Goal: Task Accomplishment & Management: Manage account settings

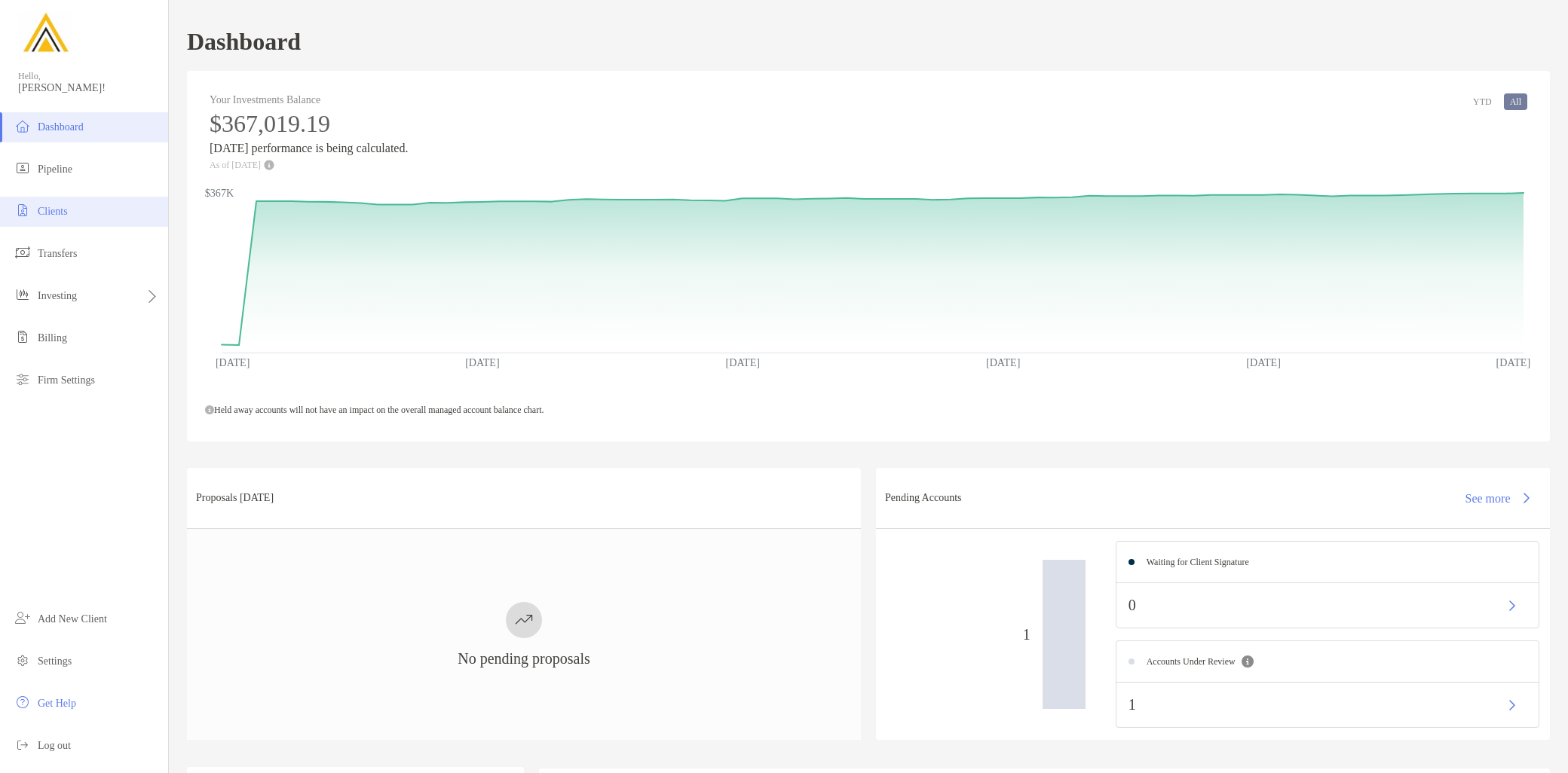
click at [85, 216] on li "Clients" at bounding box center [84, 211] width 168 height 30
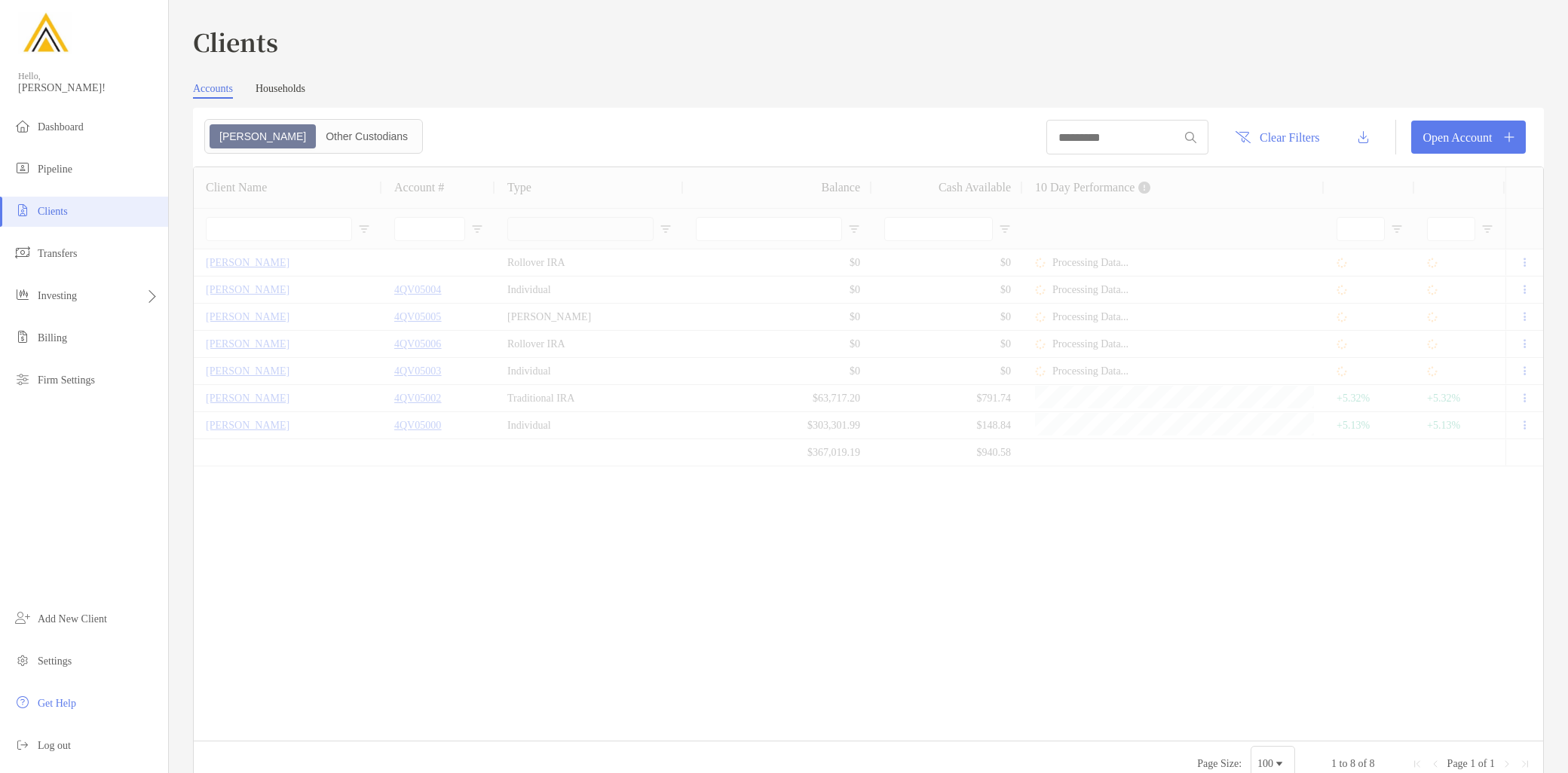
type input "***"
click at [77, 175] on li "Pipeline" at bounding box center [84, 170] width 168 height 30
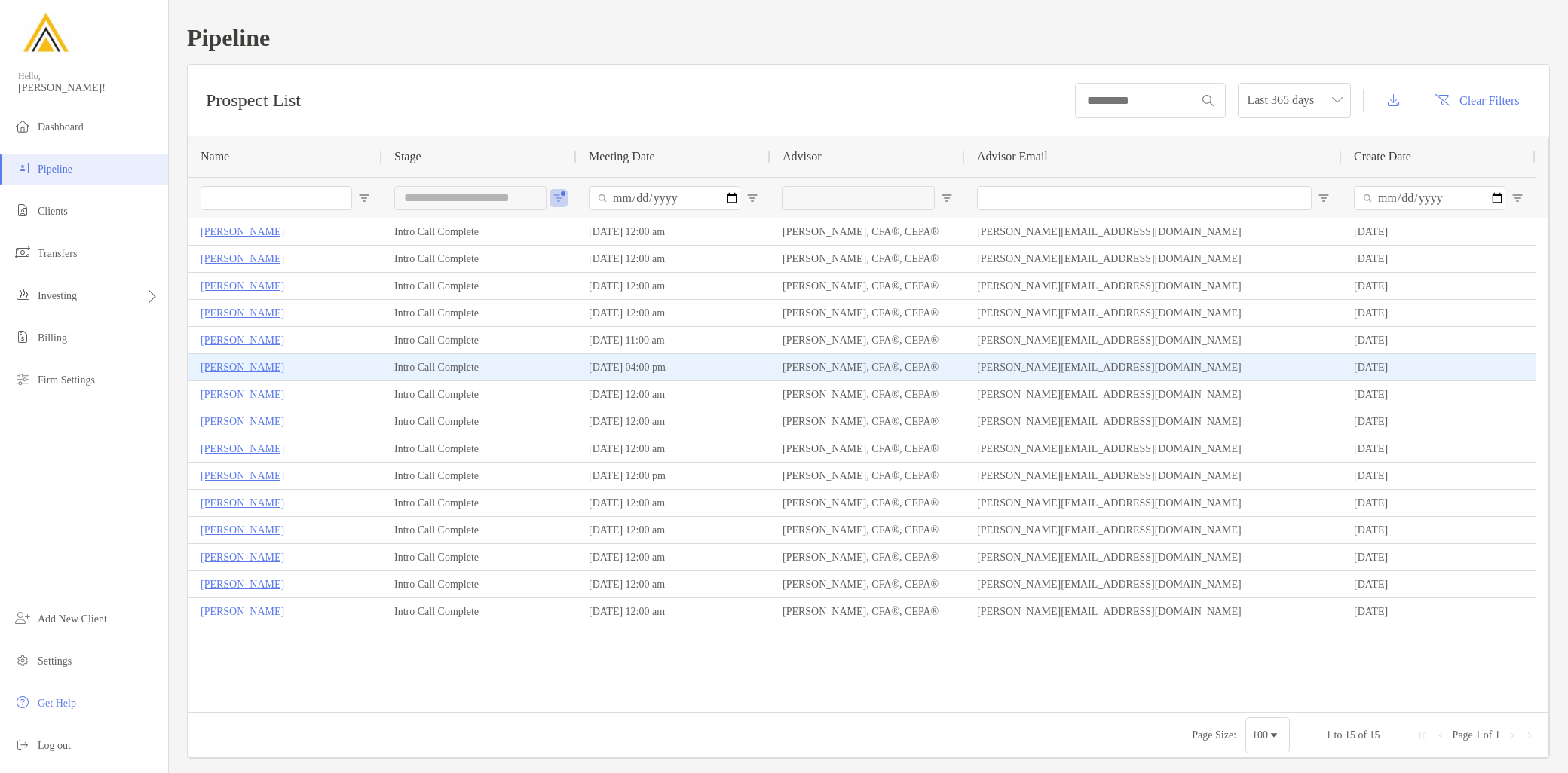
click at [246, 370] on p "Kevin Winnie" at bounding box center [243, 367] width 84 height 19
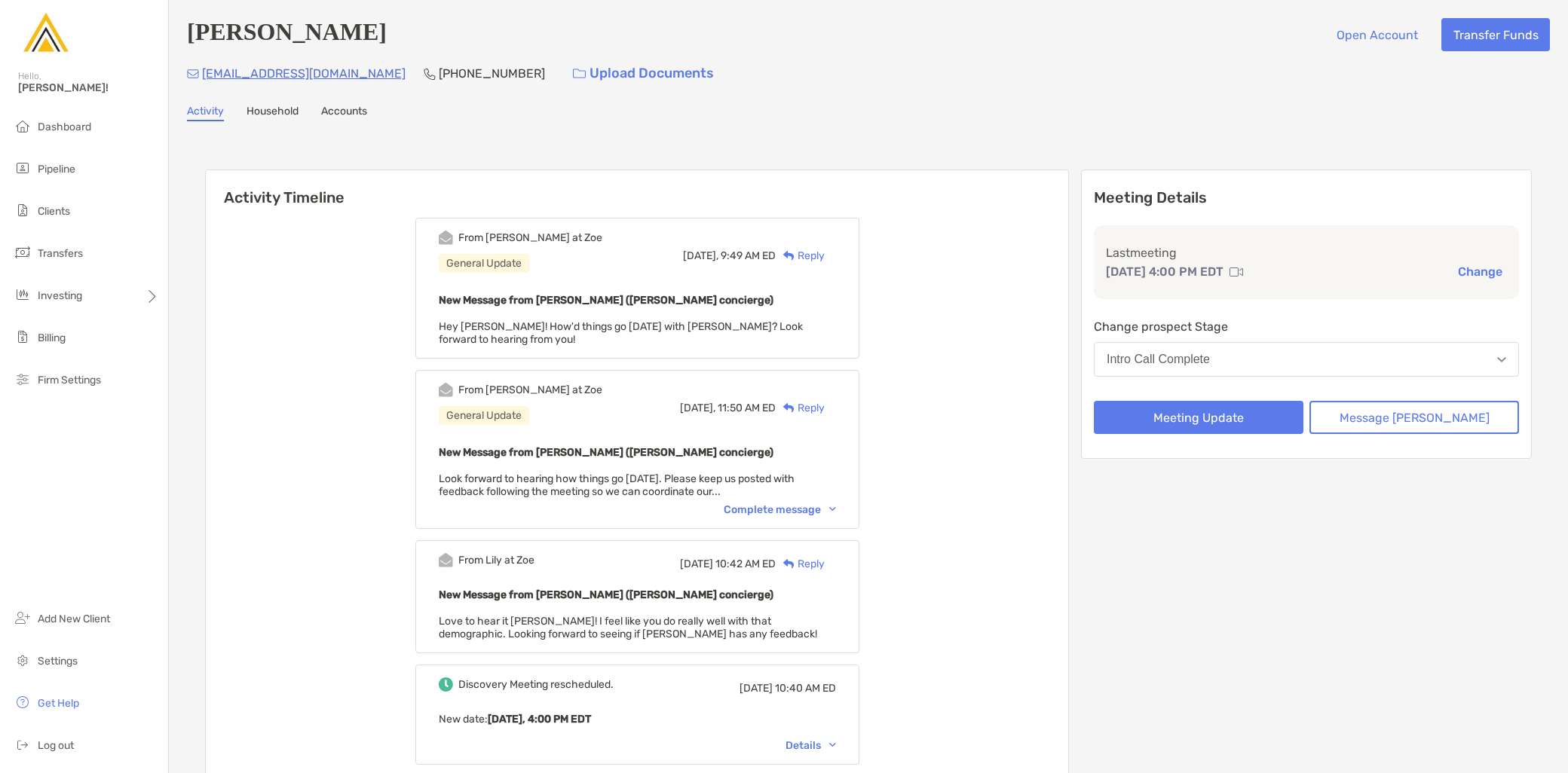
drag, startPoint x: 1254, startPoint y: 353, endPoint x: 1260, endPoint y: 374, distance: 21.8
click at [1210, 353] on div "Intro Call Complete" at bounding box center [1158, 359] width 103 height 13
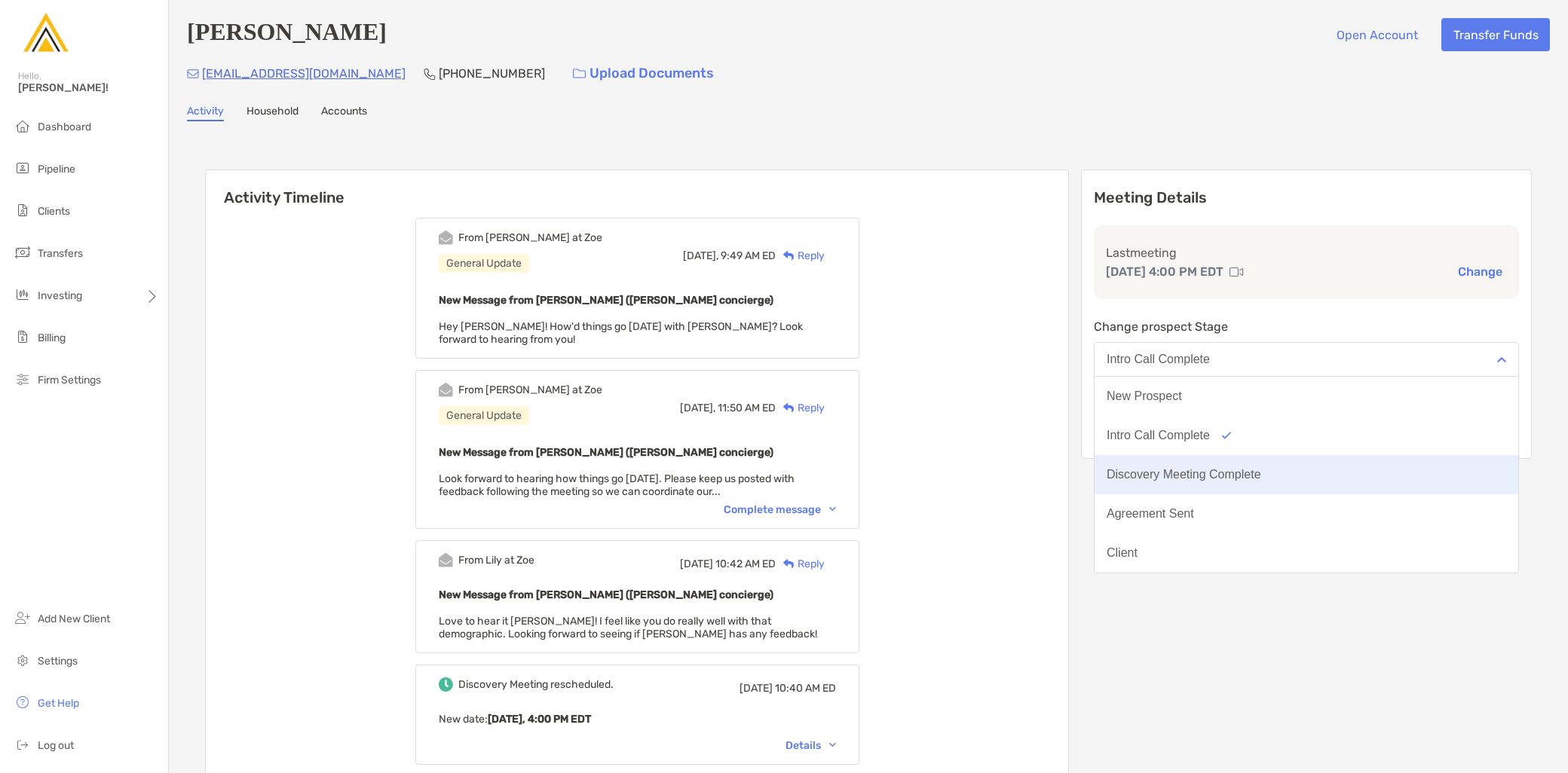
click at [1248, 481] on button "Discovery Meeting Complete" at bounding box center [1306, 474] width 424 height 39
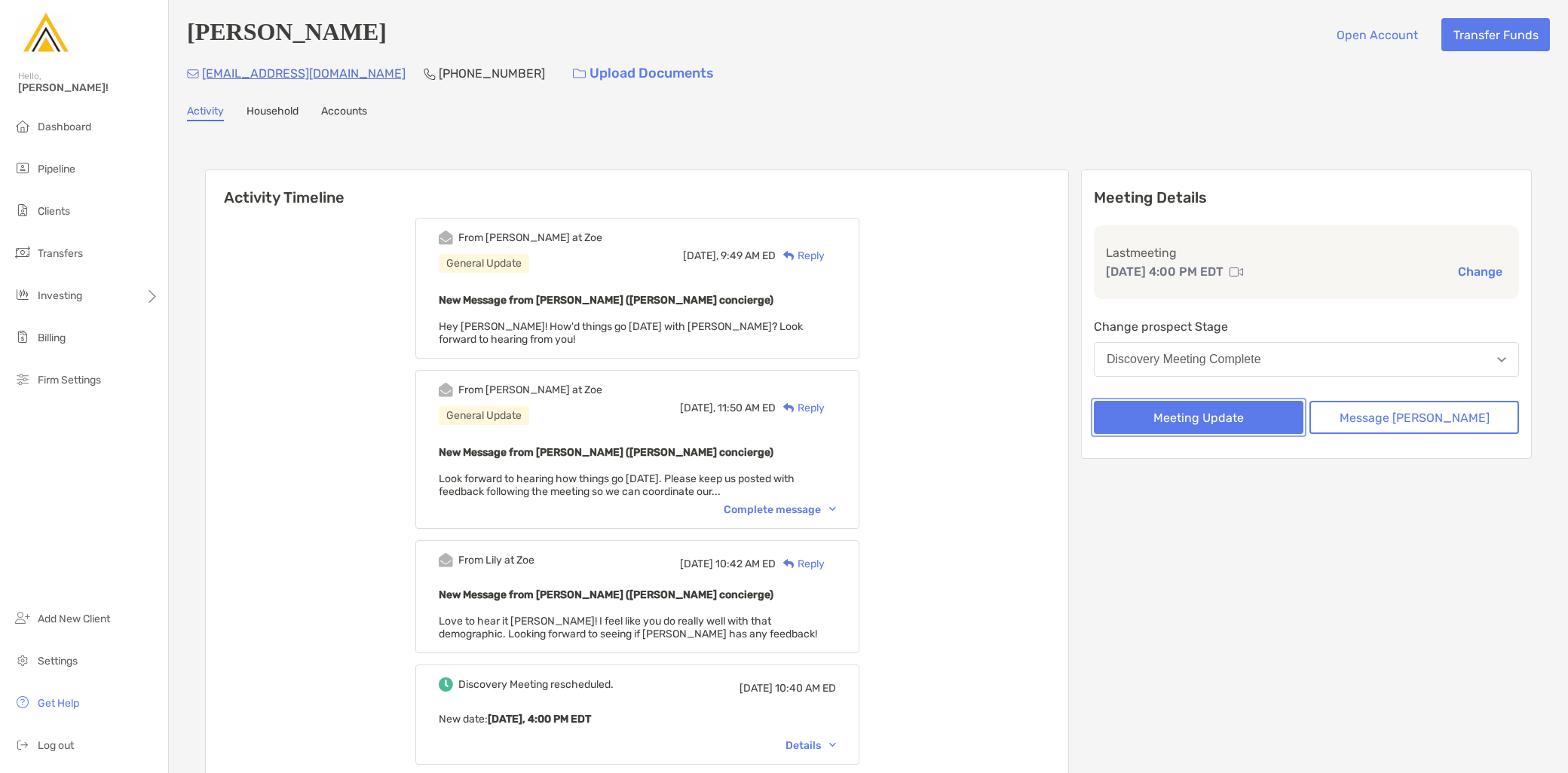
click at [1219, 427] on button "Meeting Update" at bounding box center [1198, 417] width 210 height 33
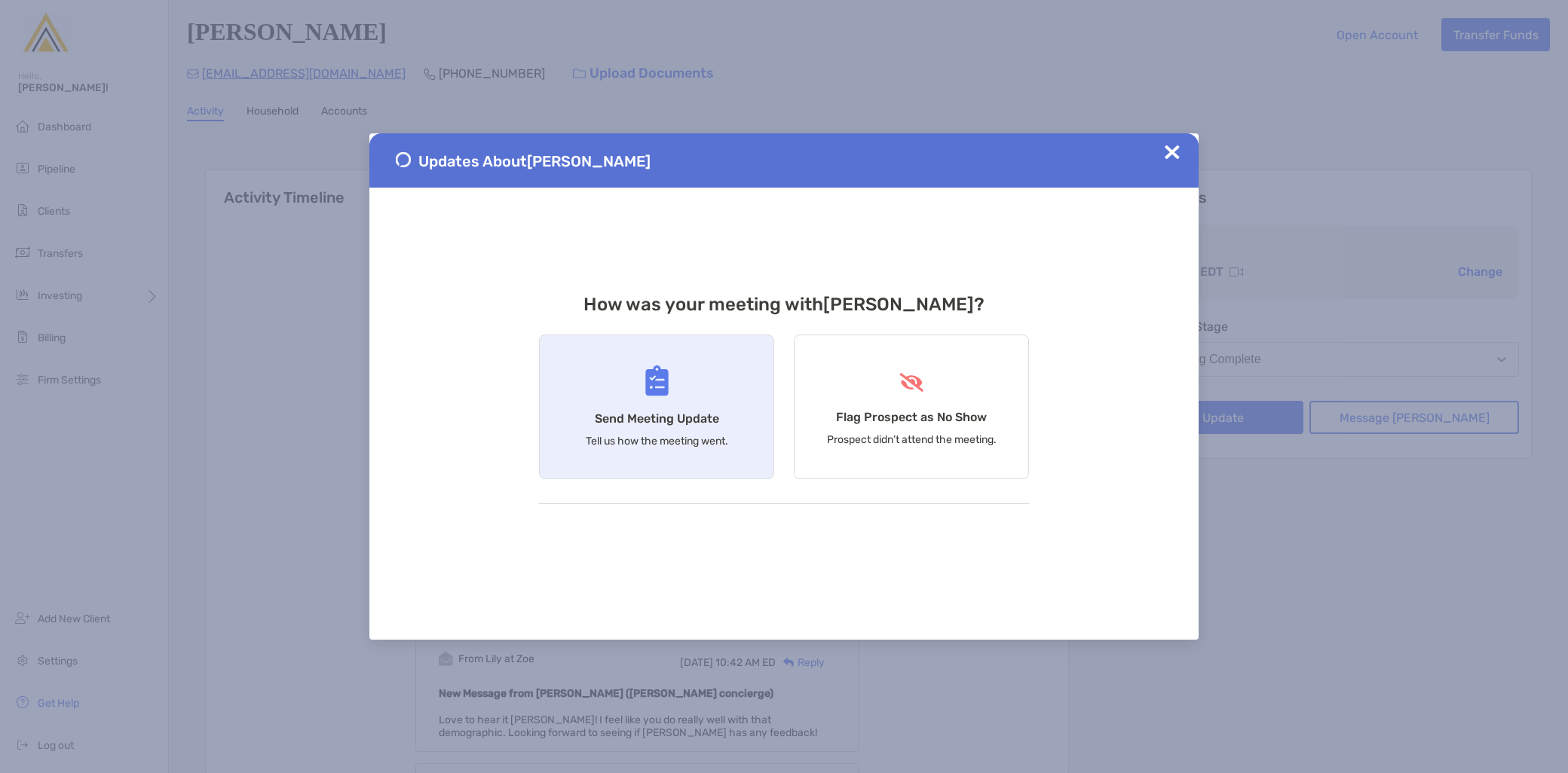
click at [608, 439] on p "Tell us how the meeting went." at bounding box center [657, 441] width 142 height 12
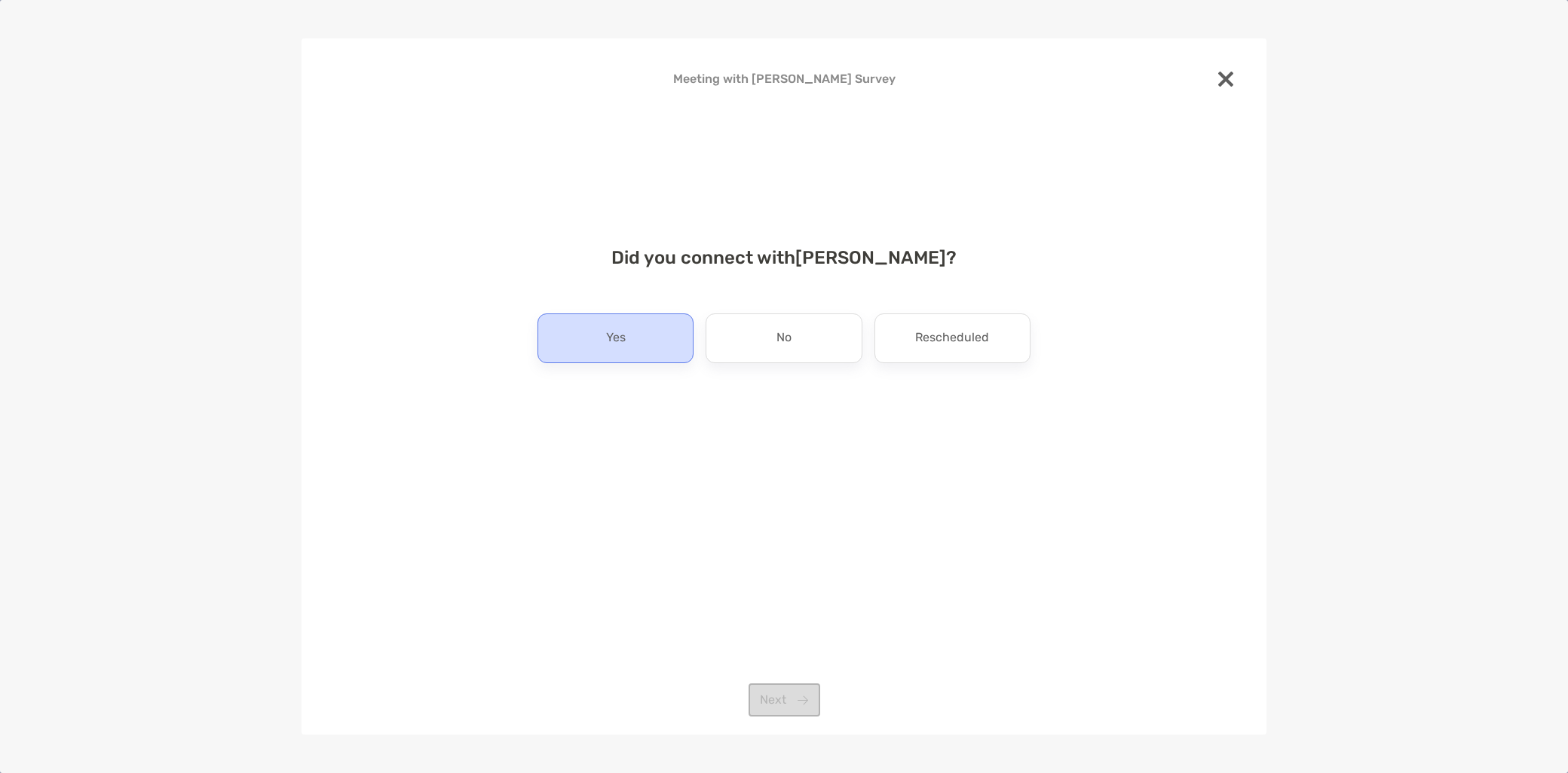
click at [600, 339] on div "Yes" at bounding box center [616, 339] width 156 height 50
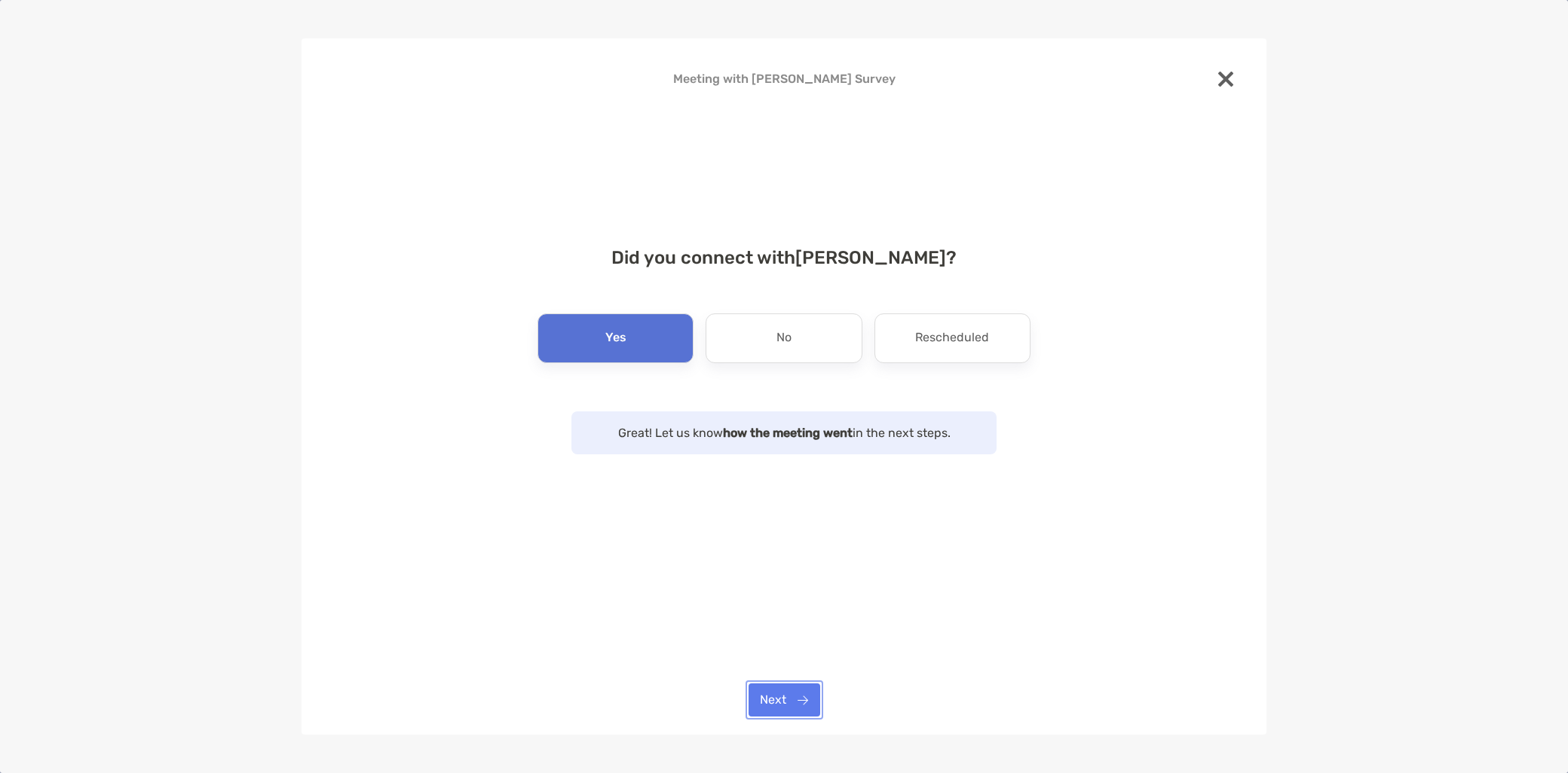
click at [788, 703] on button "Next" at bounding box center [784, 699] width 72 height 33
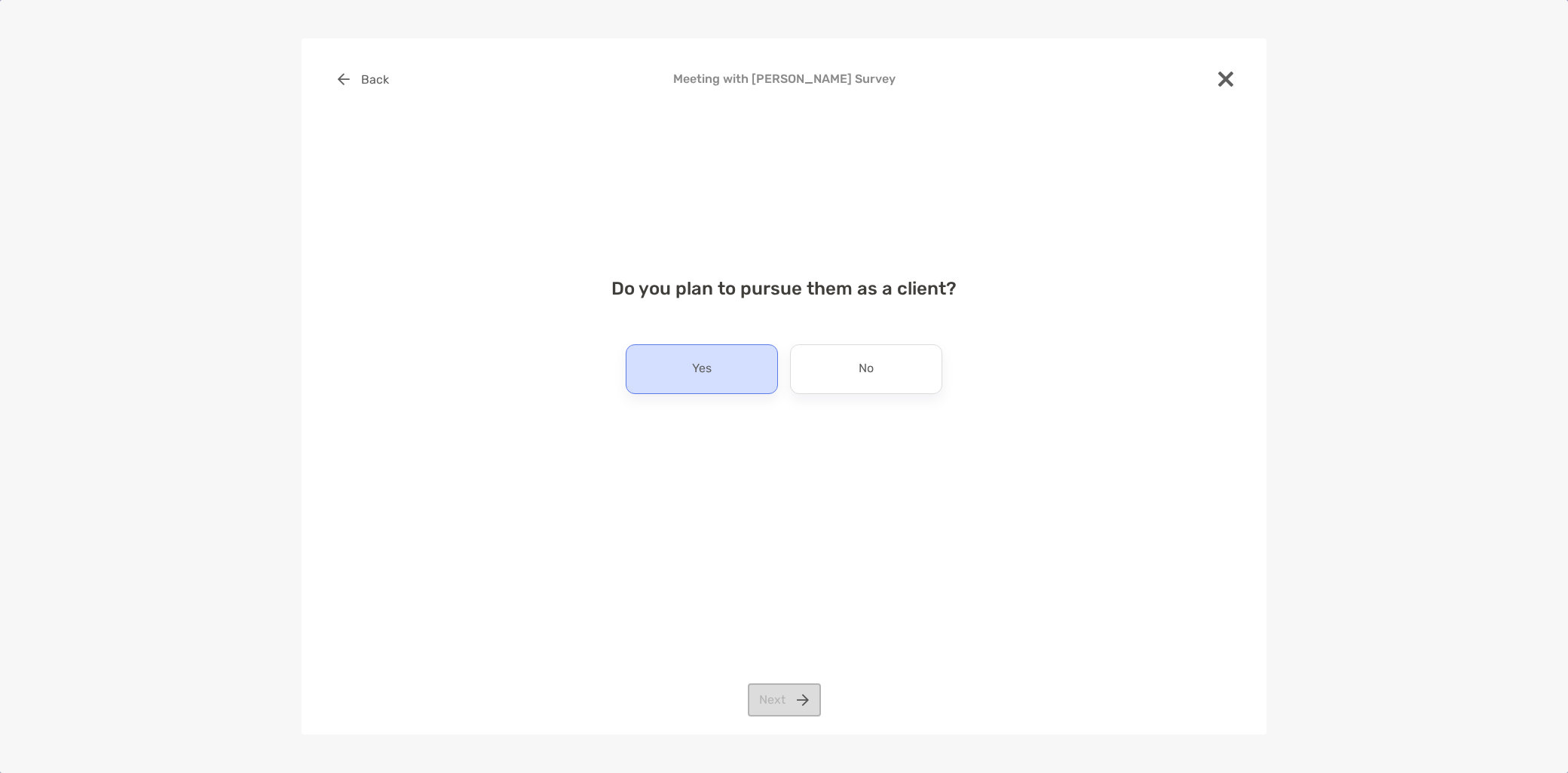
click at [726, 372] on div "Yes" at bounding box center [701, 370] width 152 height 50
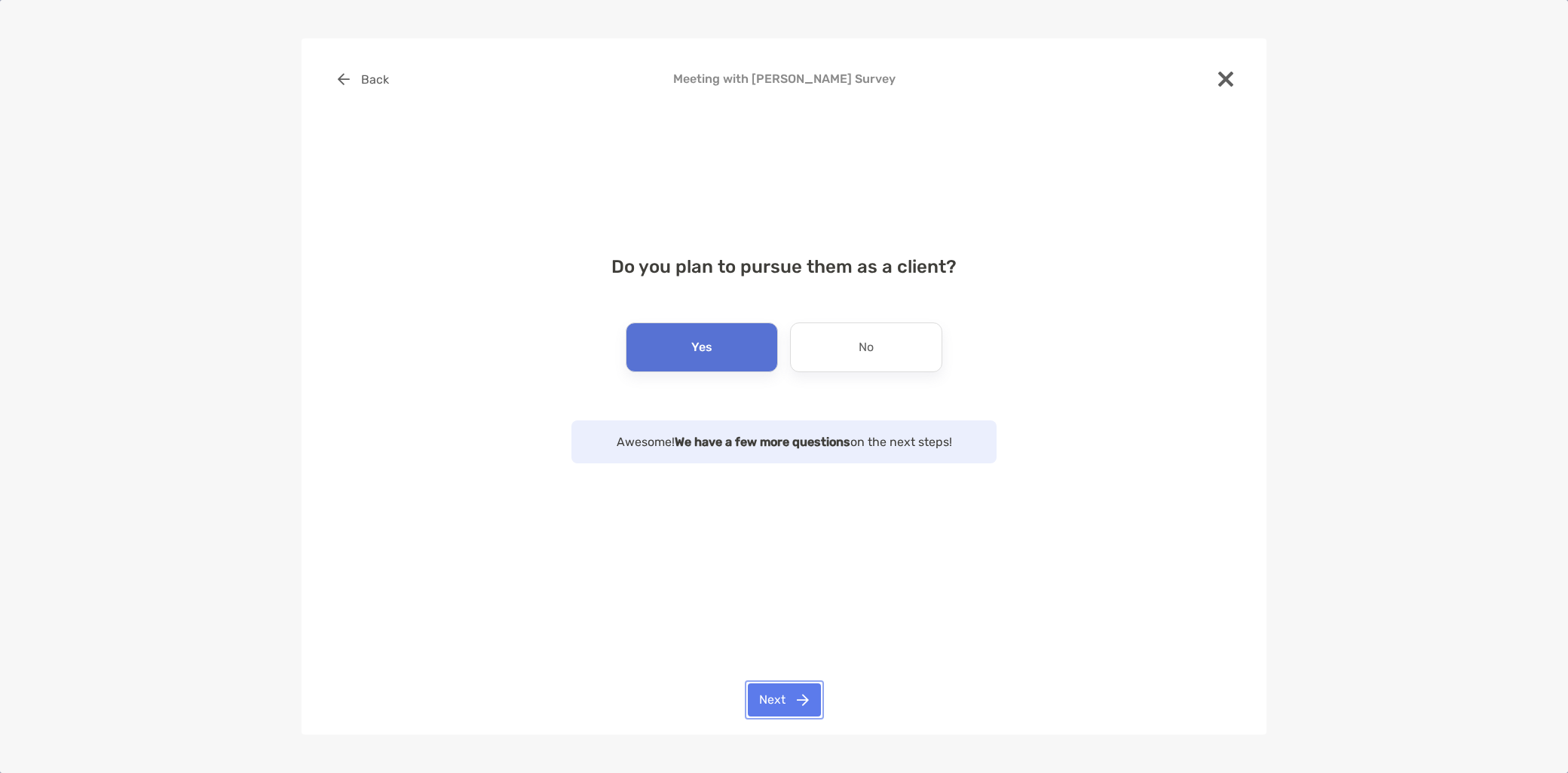
click at [781, 695] on button "Next" at bounding box center [784, 699] width 73 height 33
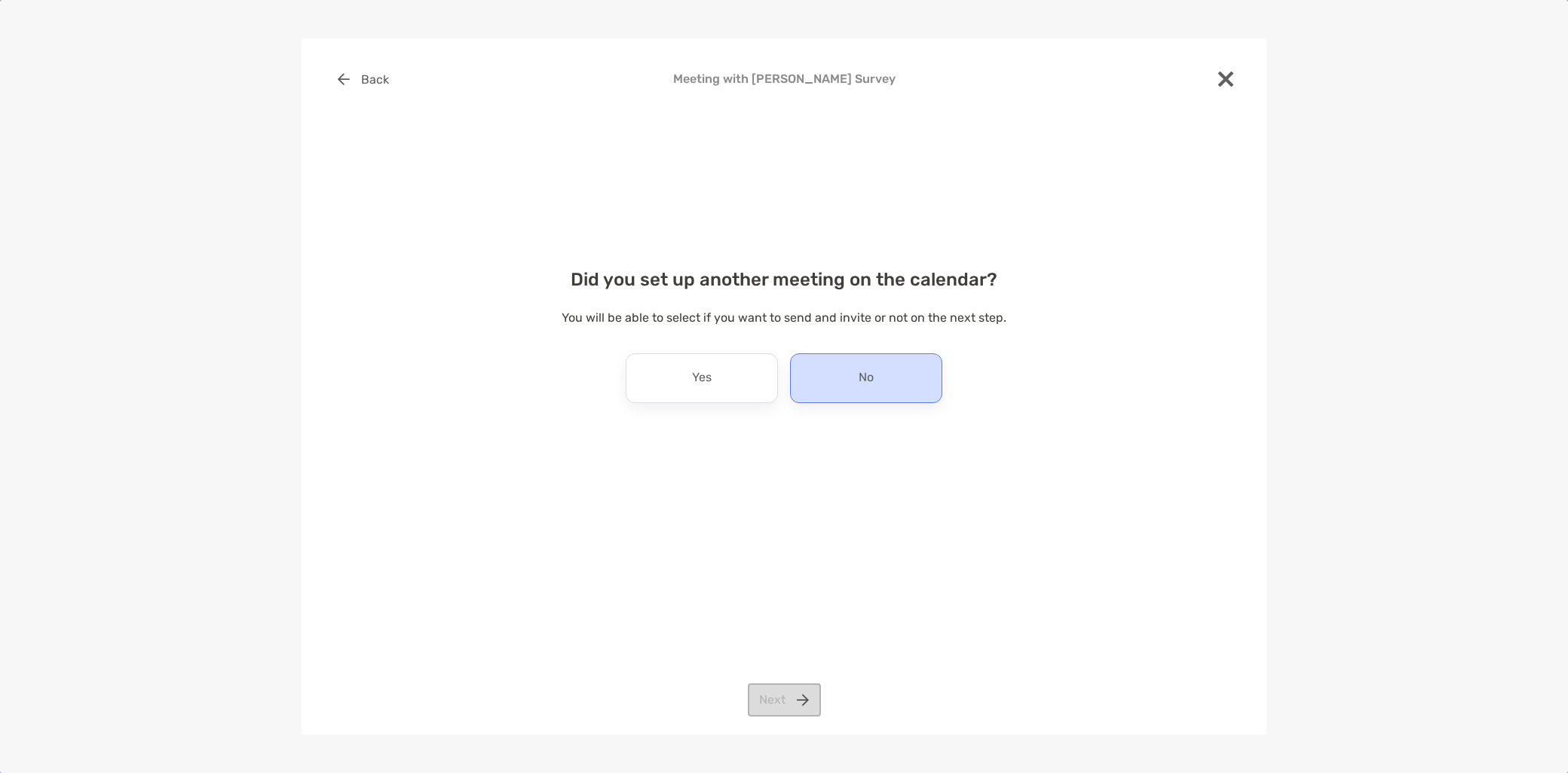
click at [836, 373] on div "No" at bounding box center [866, 379] width 152 height 50
click at [765, 709] on button "Next" at bounding box center [784, 699] width 73 height 33
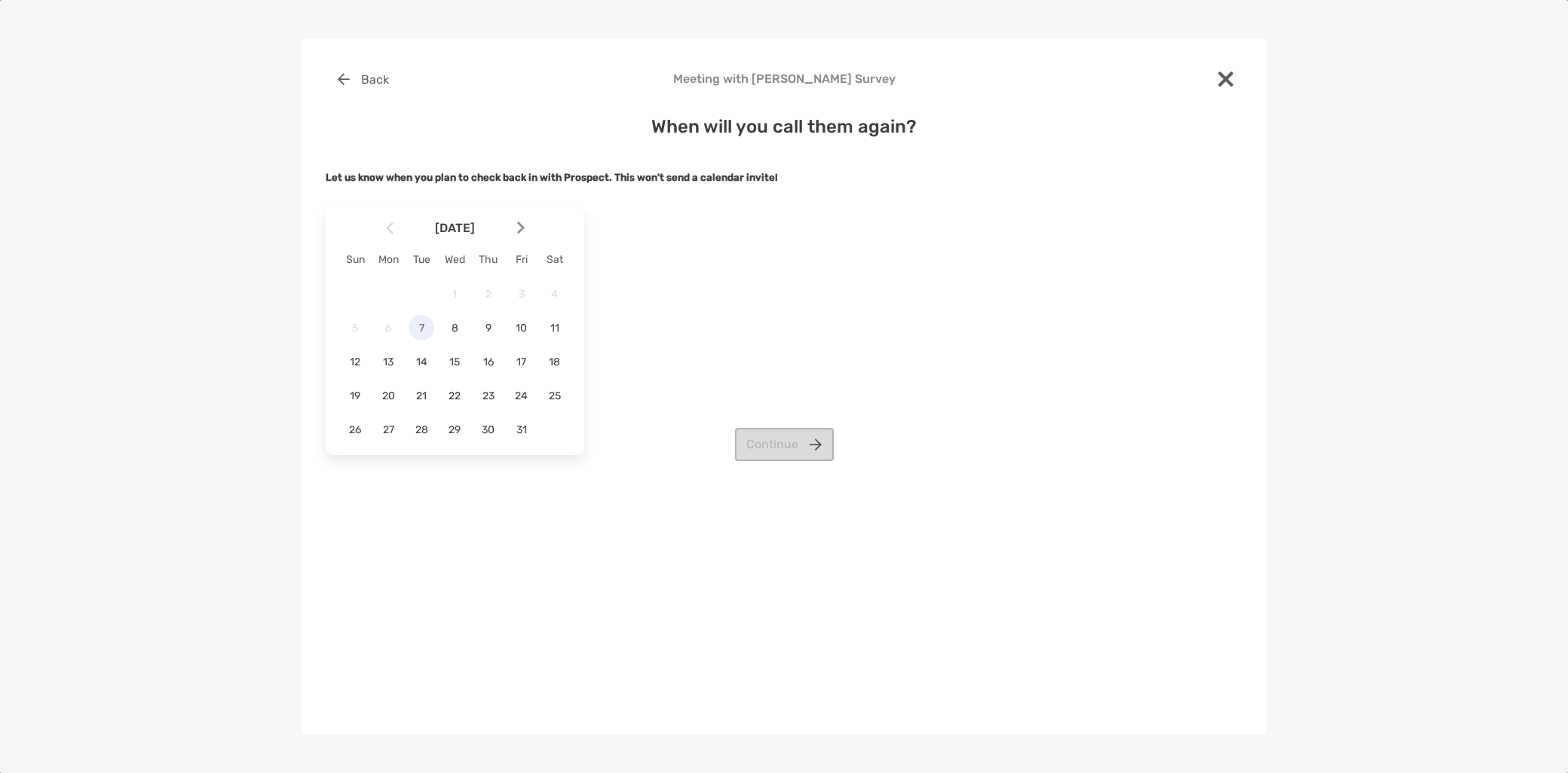
click at [420, 334] on span "7" at bounding box center [421, 328] width 26 height 12
click at [756, 448] on button "Continue" at bounding box center [784, 444] width 99 height 33
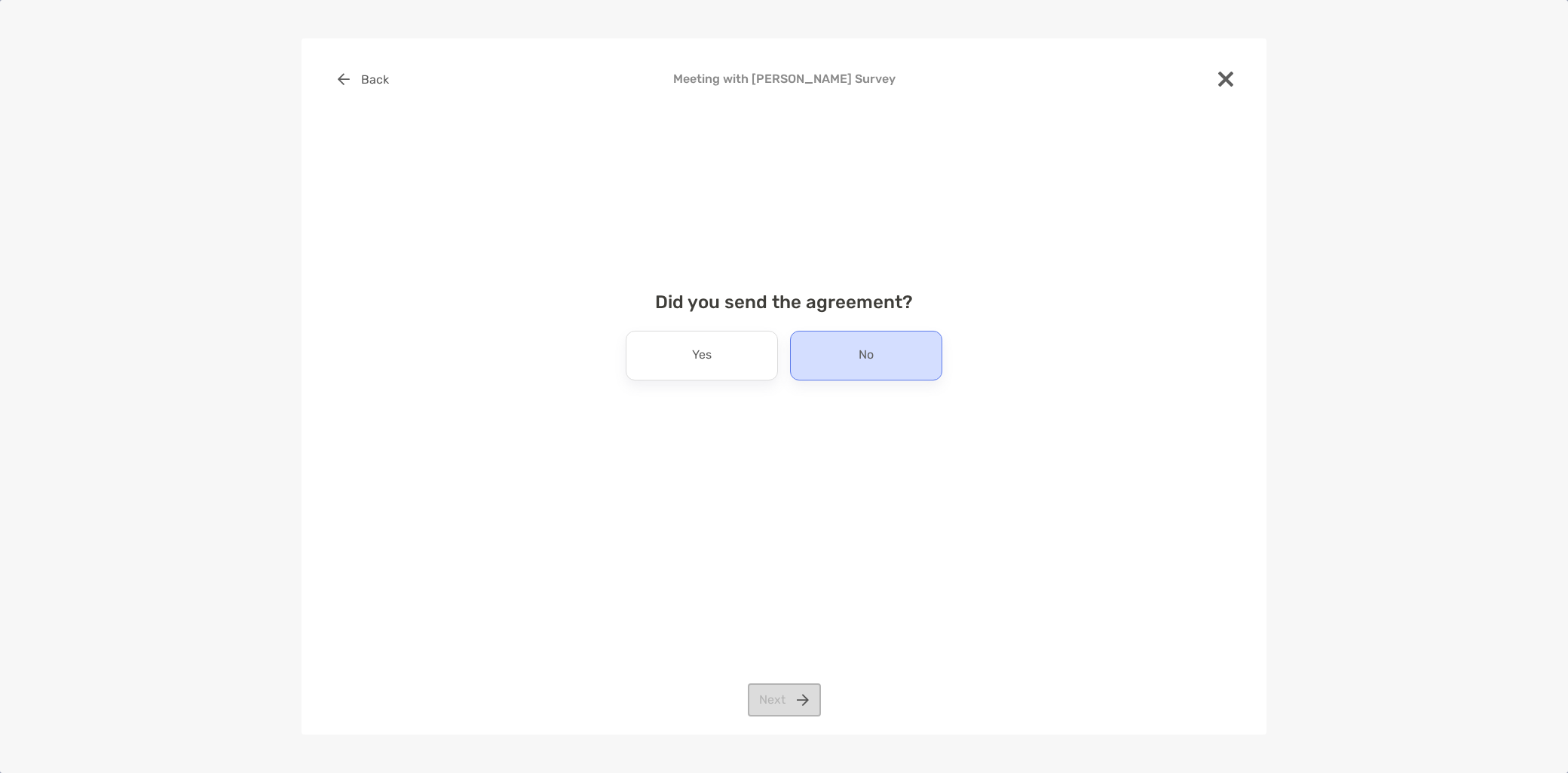
click at [855, 355] on div "No" at bounding box center [866, 355] width 152 height 50
click at [781, 708] on button "Next" at bounding box center [784, 699] width 73 height 33
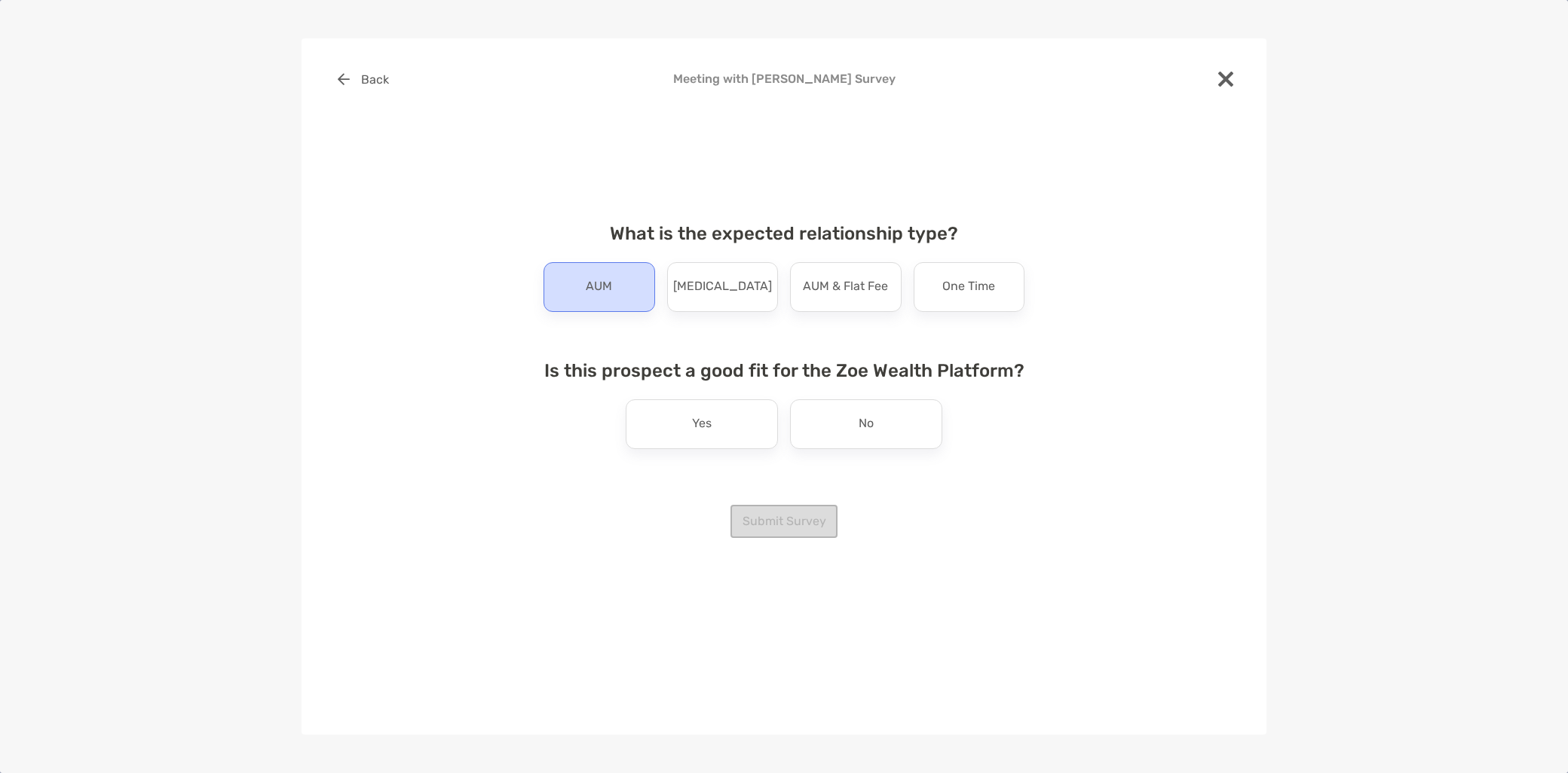
click at [586, 290] on p "AUM" at bounding box center [599, 287] width 27 height 24
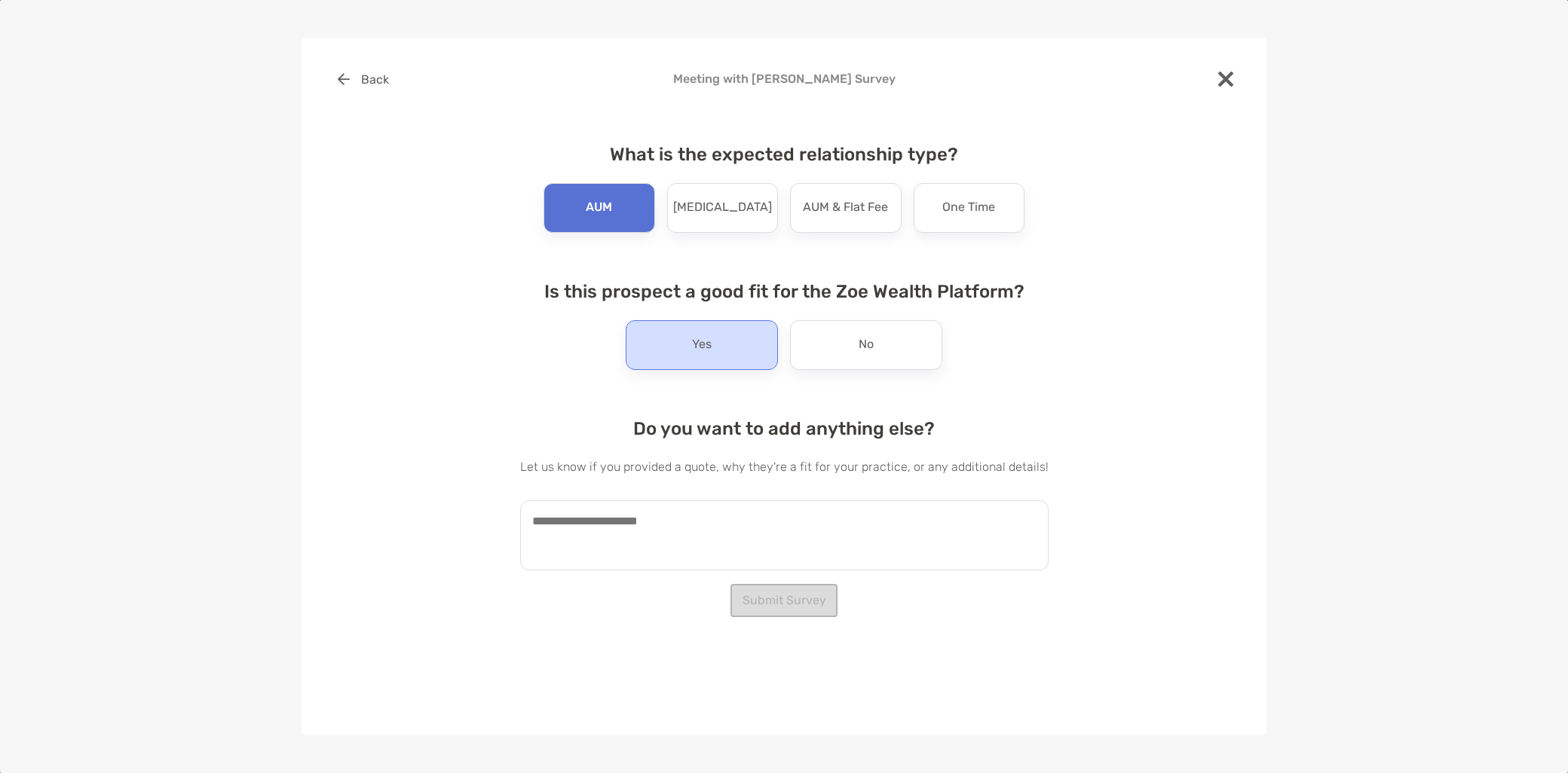
click at [701, 351] on p "Yes" at bounding box center [701, 345] width 20 height 24
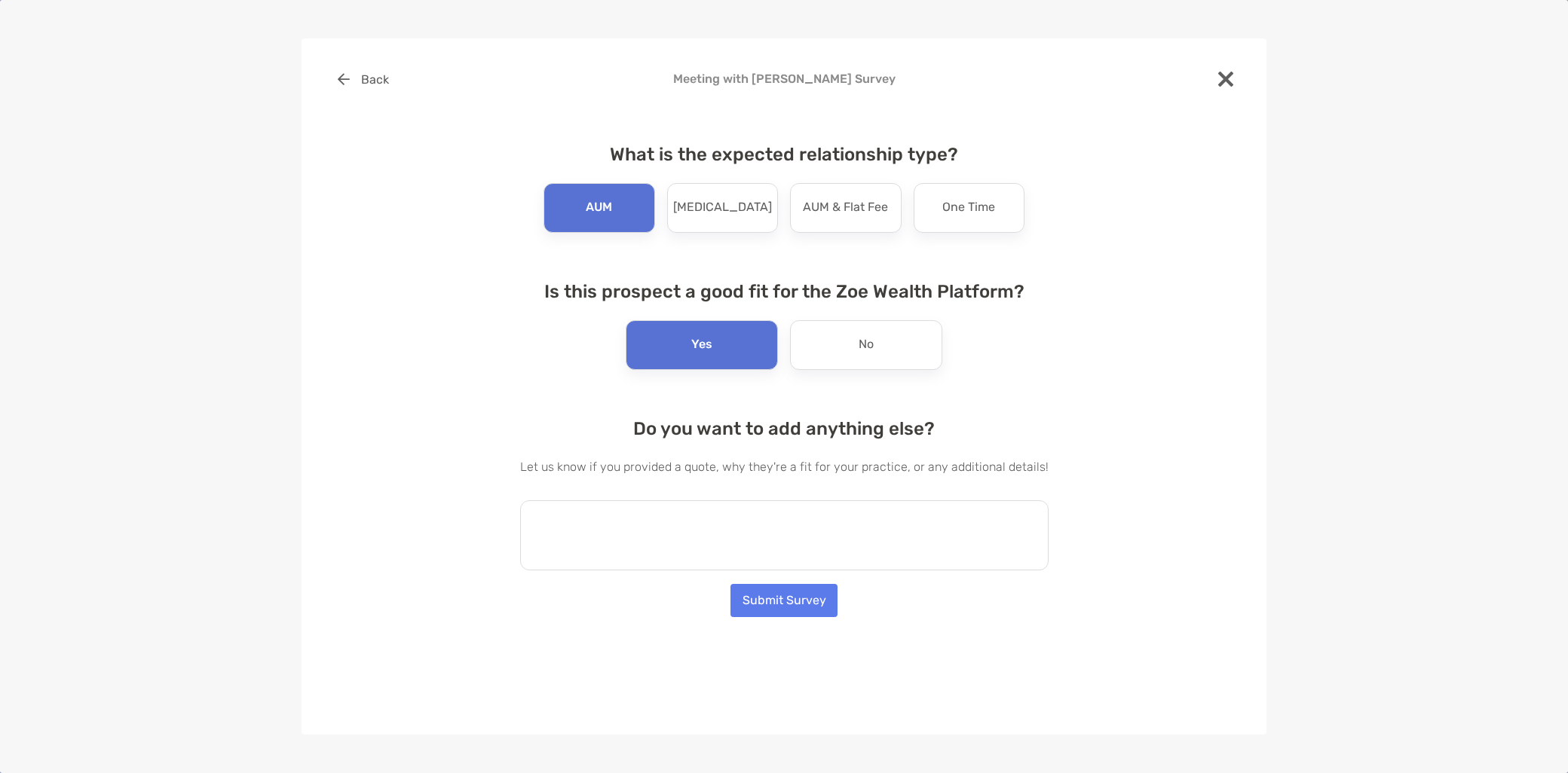
click at [602, 543] on textarea at bounding box center [784, 535] width 528 height 70
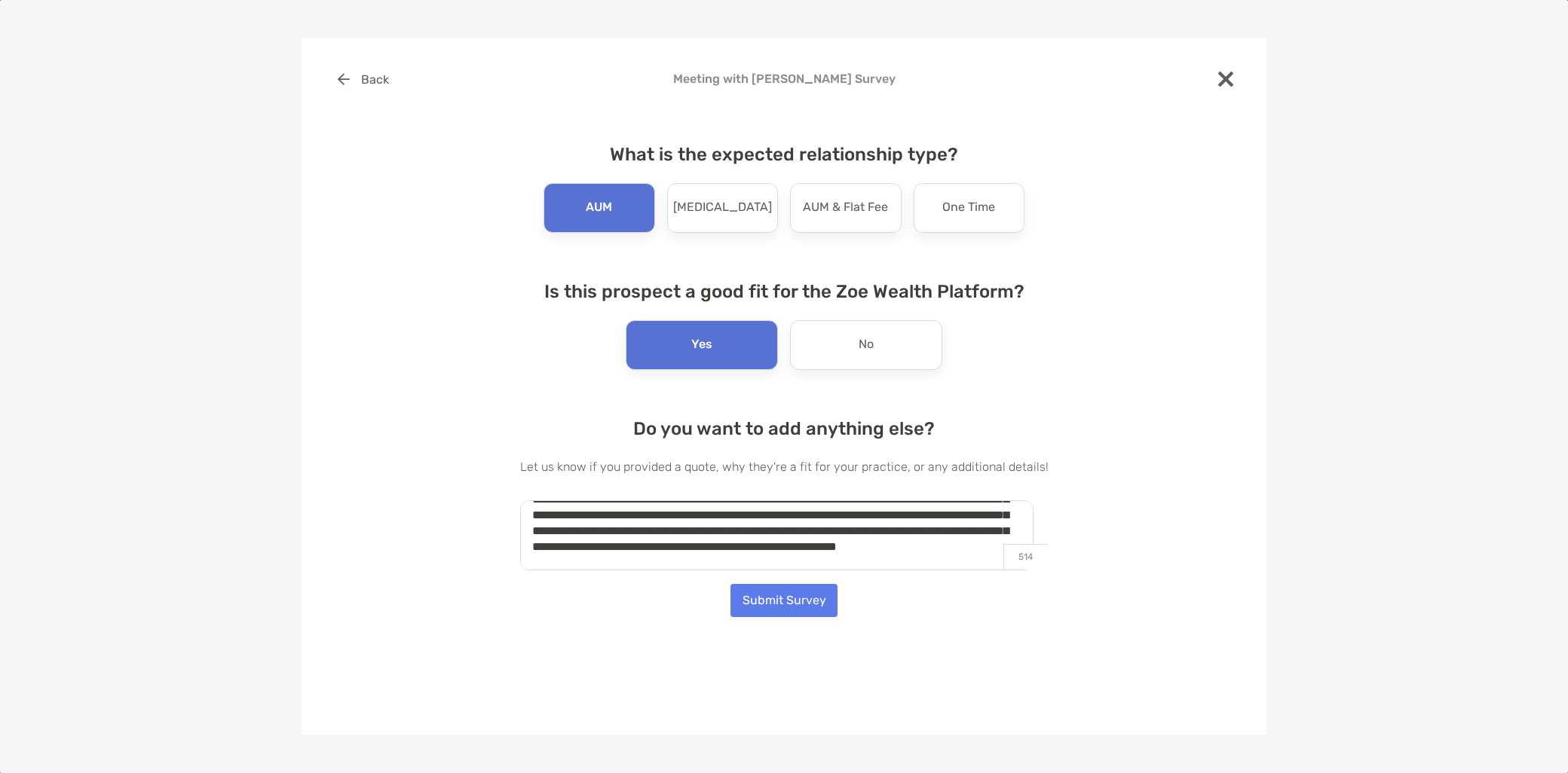
scroll to position [53, 0]
type textarea "**********"
click at [801, 601] on button "Submit Survey" at bounding box center [784, 600] width 107 height 33
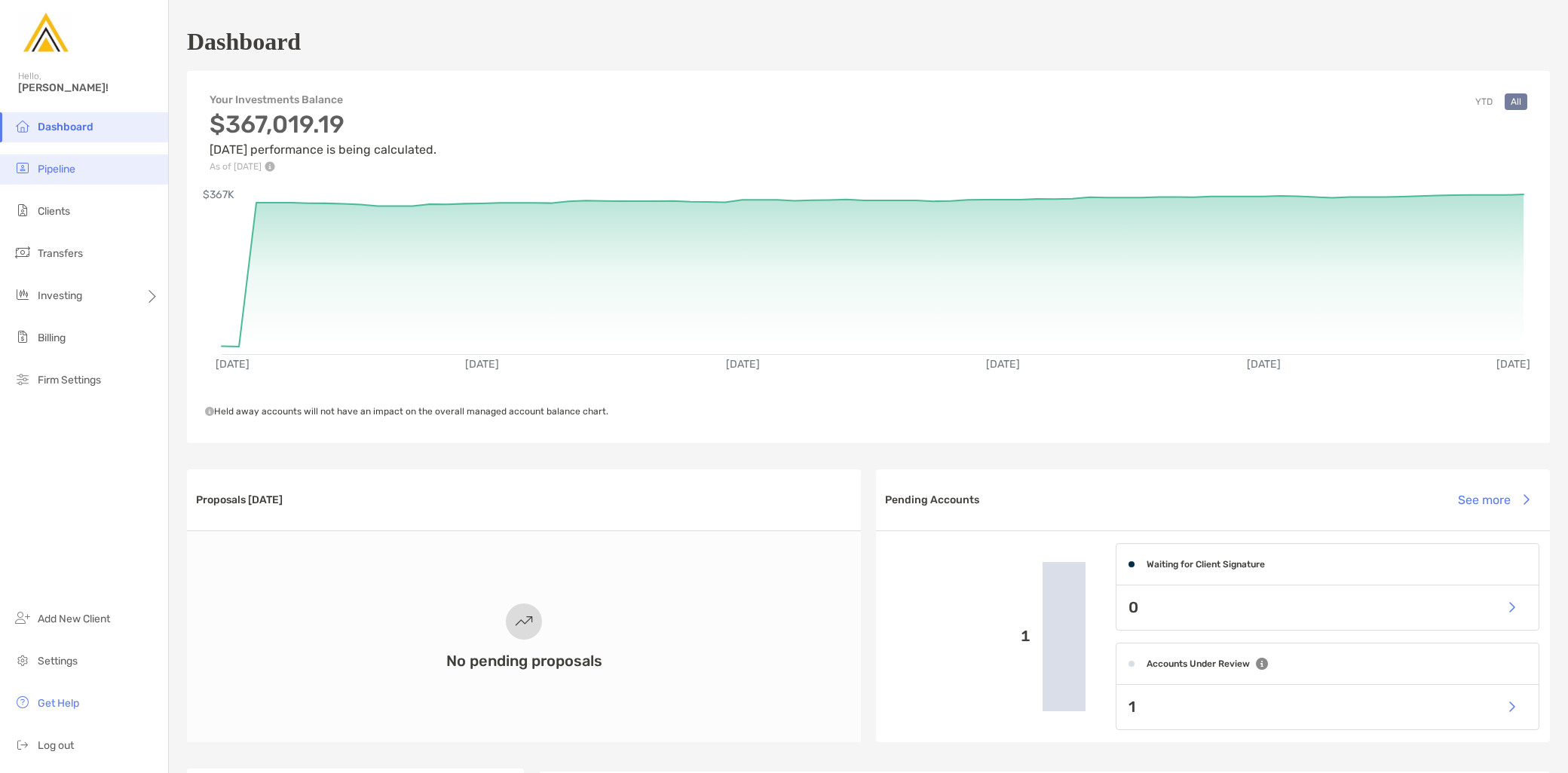
click at [74, 174] on span "Pipeline" at bounding box center [56, 169] width 37 height 12
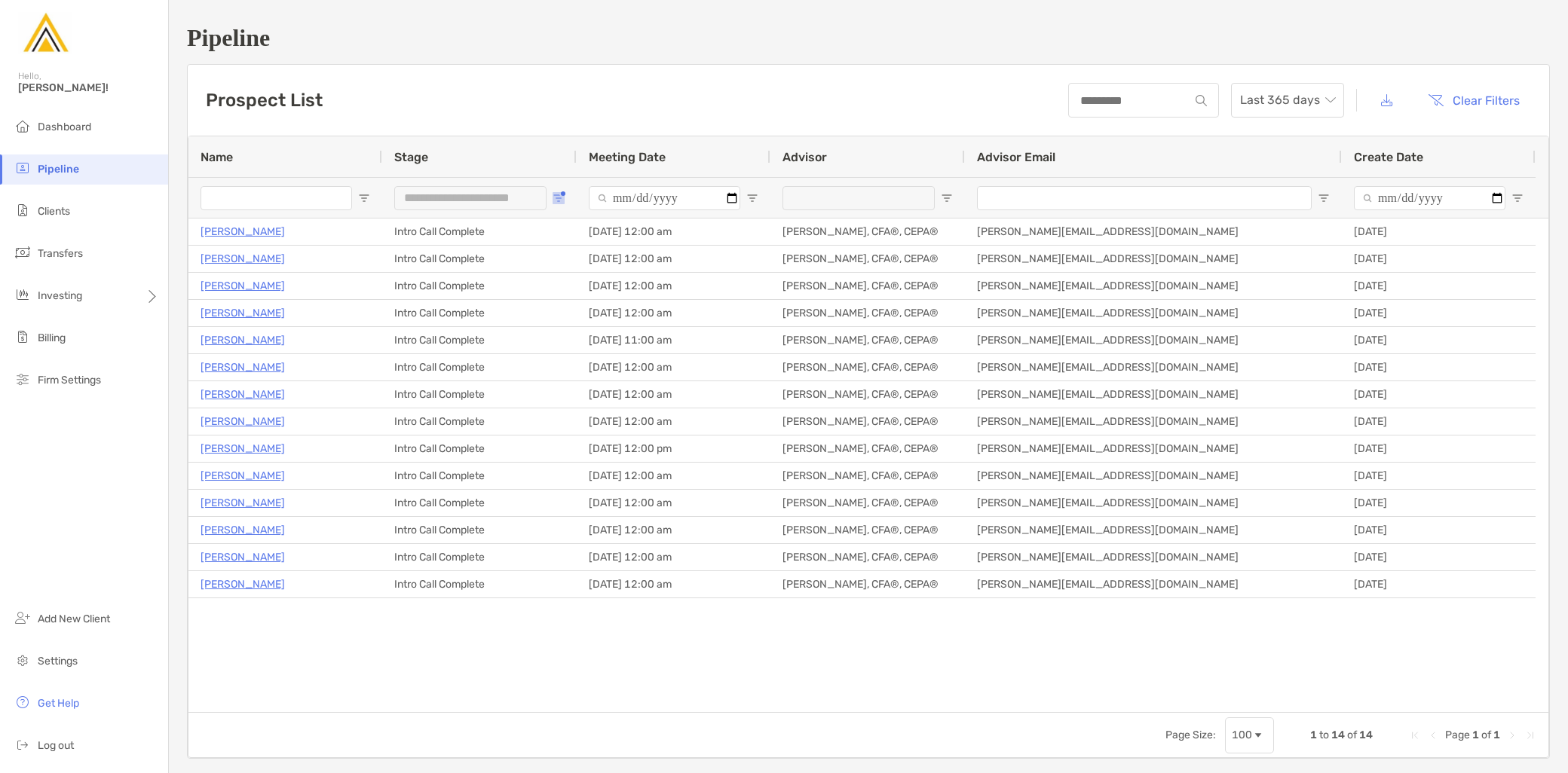
click at [563, 195] on button "Open Filter Menu" at bounding box center [559, 198] width 12 height 12
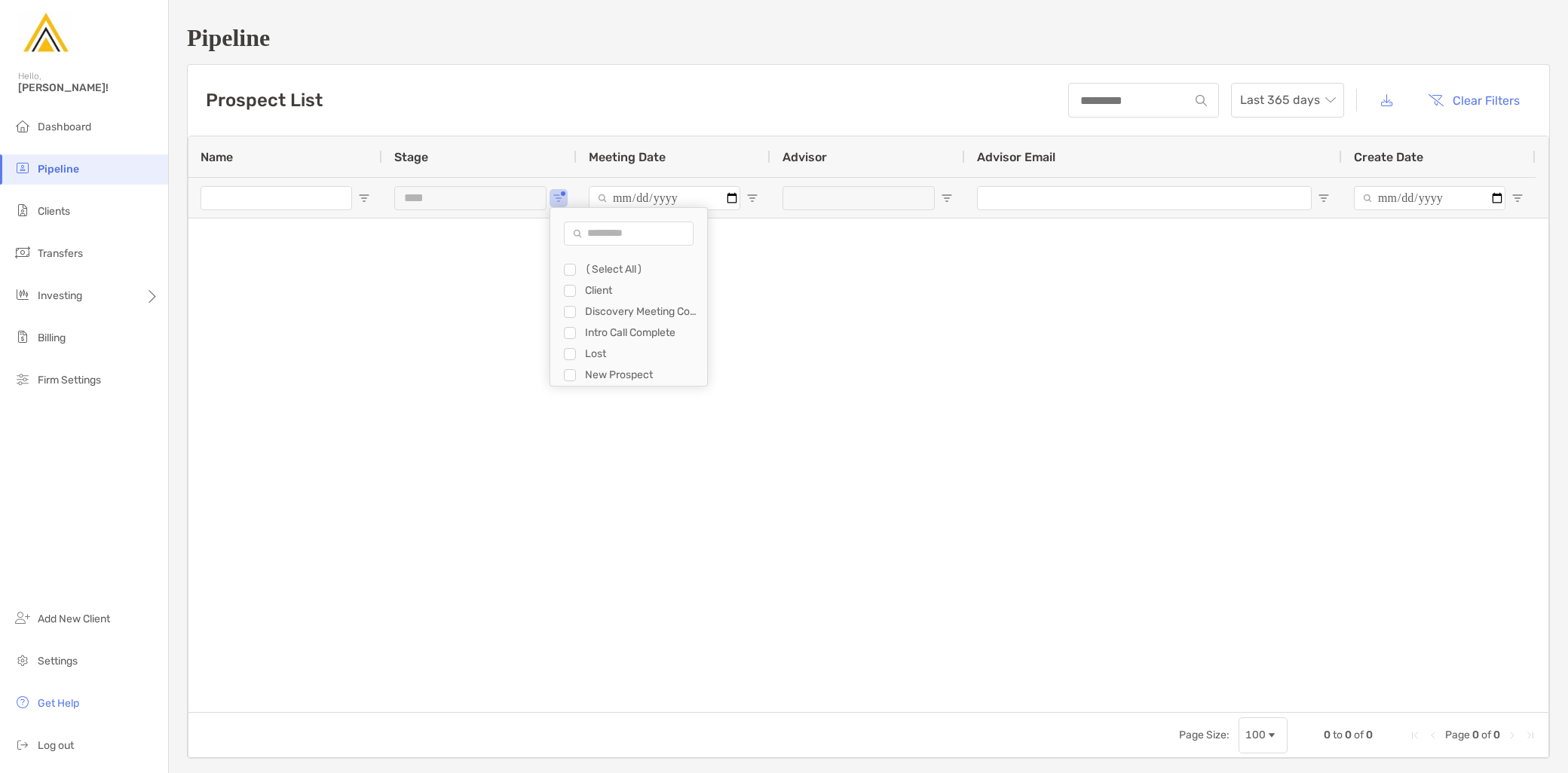
type input "**********"
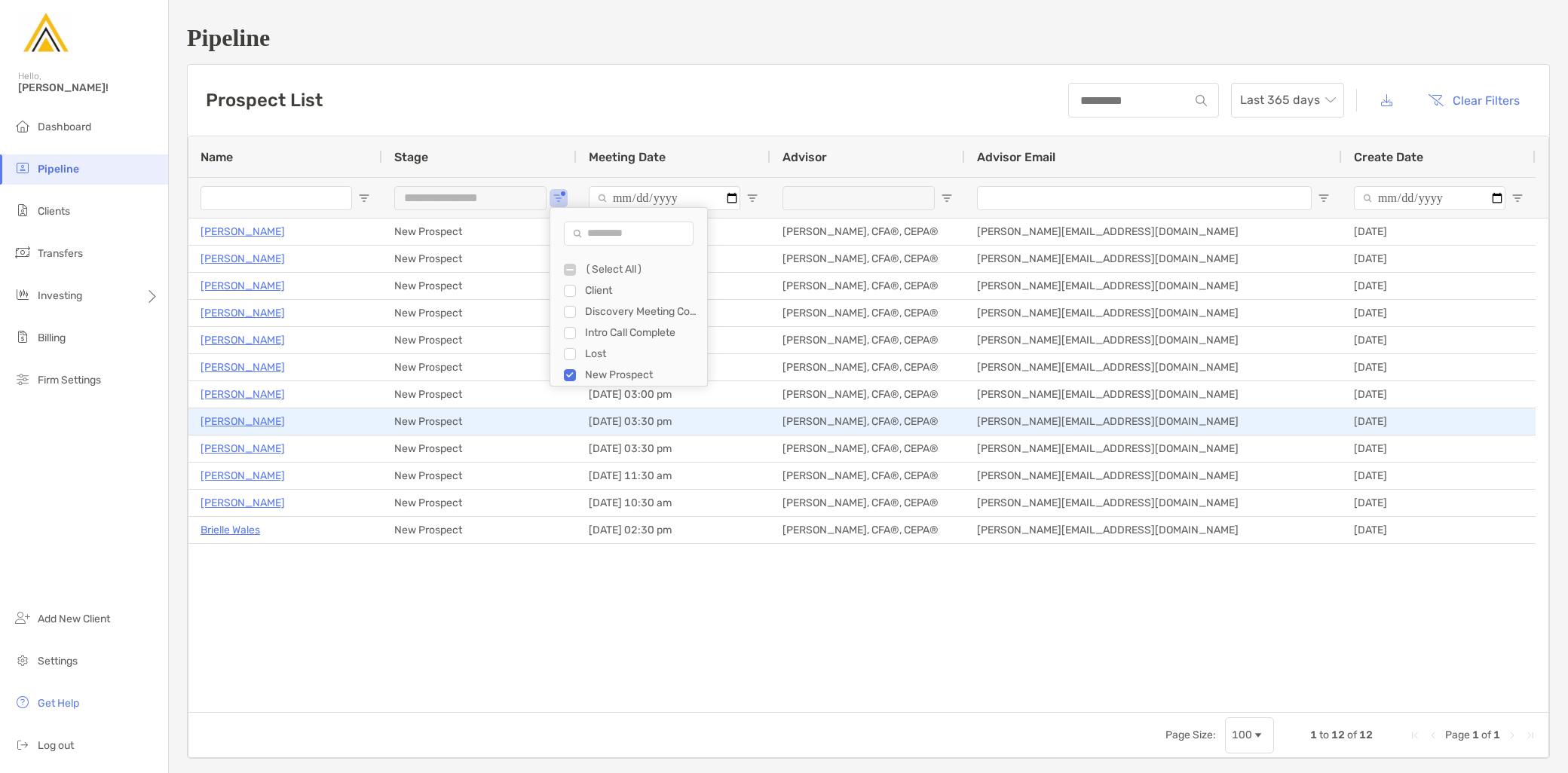
click at [251, 424] on p "[PERSON_NAME]" at bounding box center [243, 421] width 84 height 19
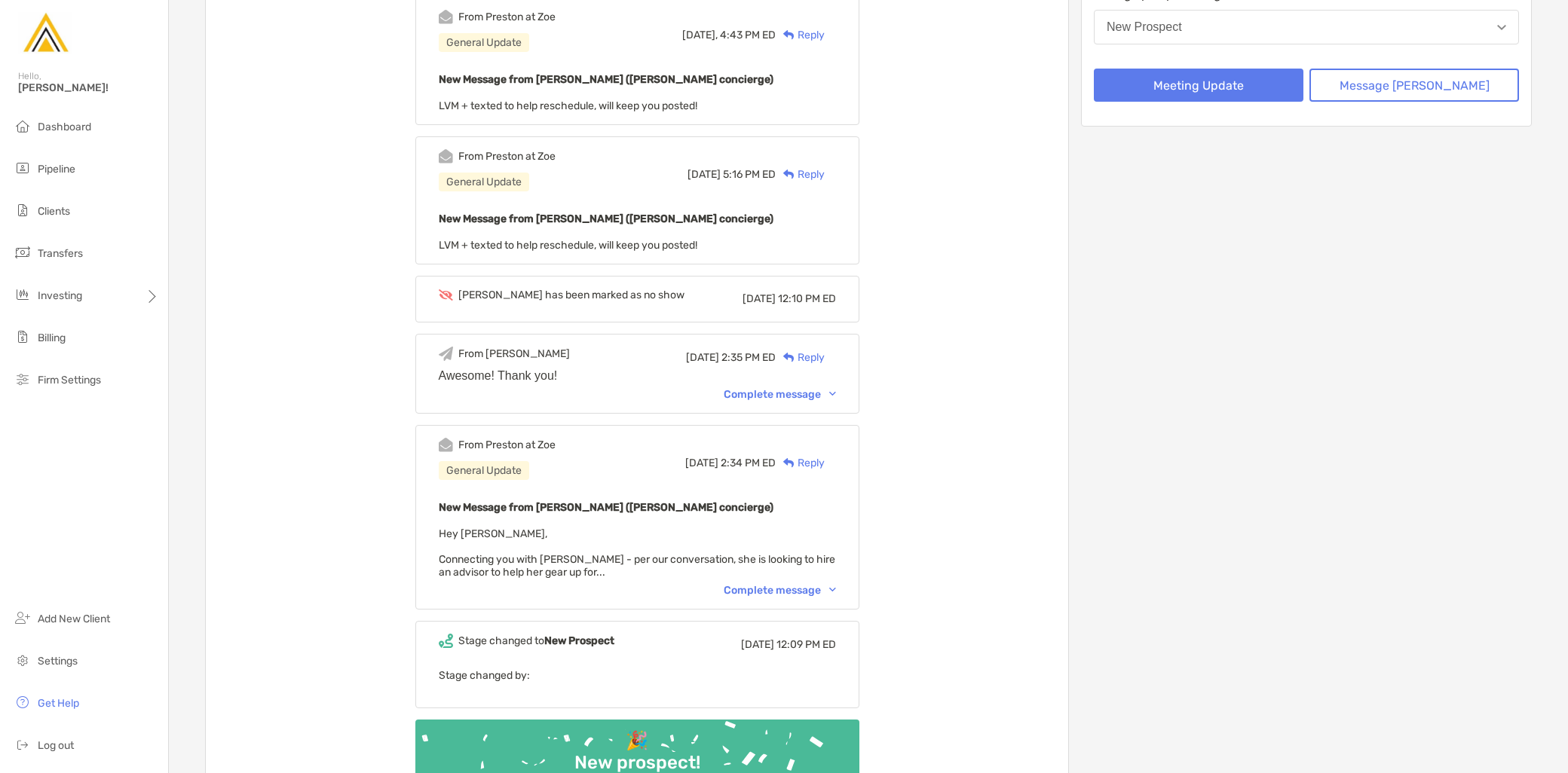
scroll to position [335, 0]
click at [814, 578] on div "From Preston at Zoe General Update Tue, Sep 23 2:34 PM ED Reply New Message fro…" at bounding box center [636, 515] width 444 height 185
click at [814, 591] on div "Complete message" at bounding box center [780, 588] width 112 height 12
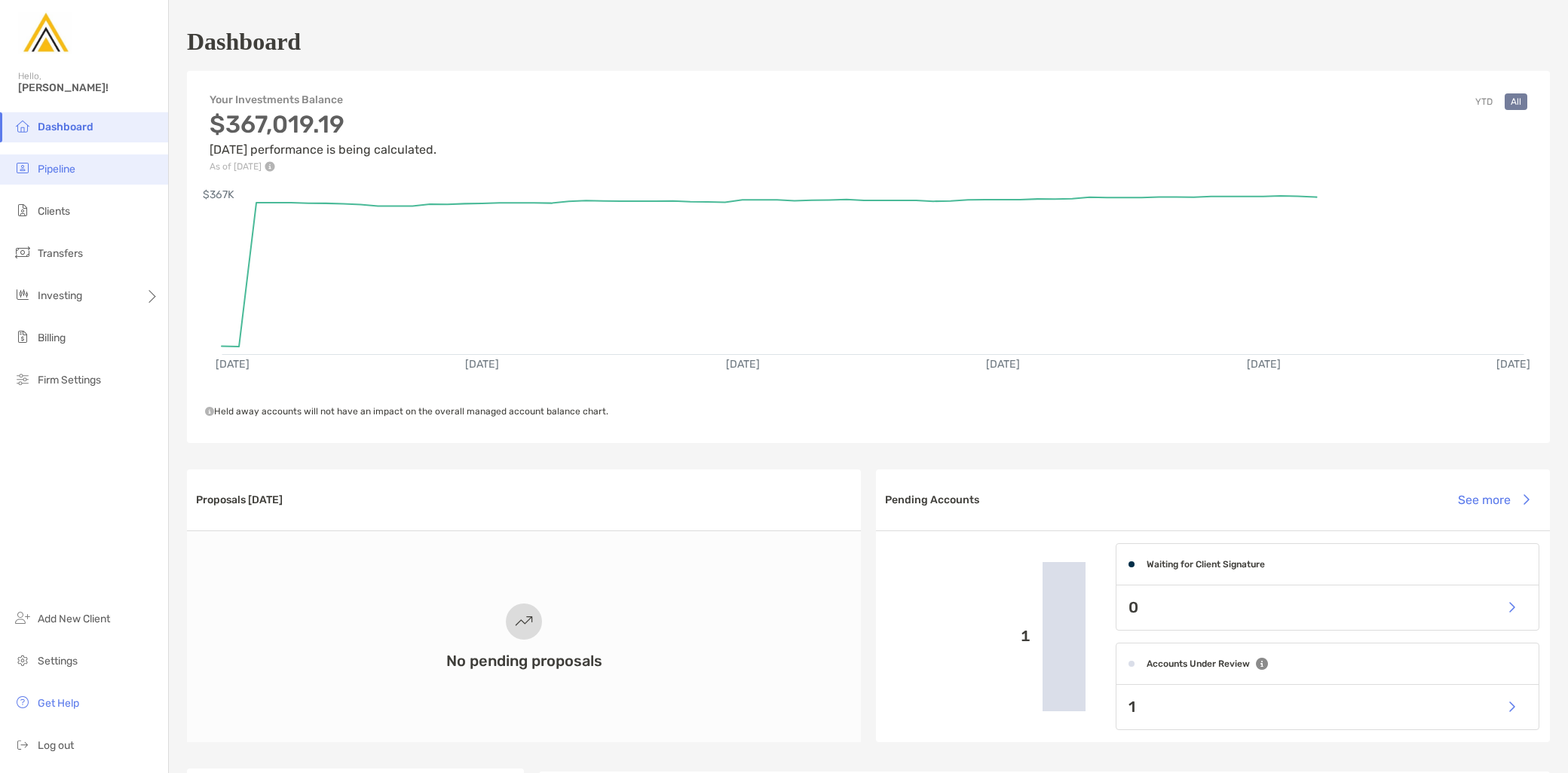
click at [78, 164] on li "Pipeline" at bounding box center [84, 170] width 168 height 30
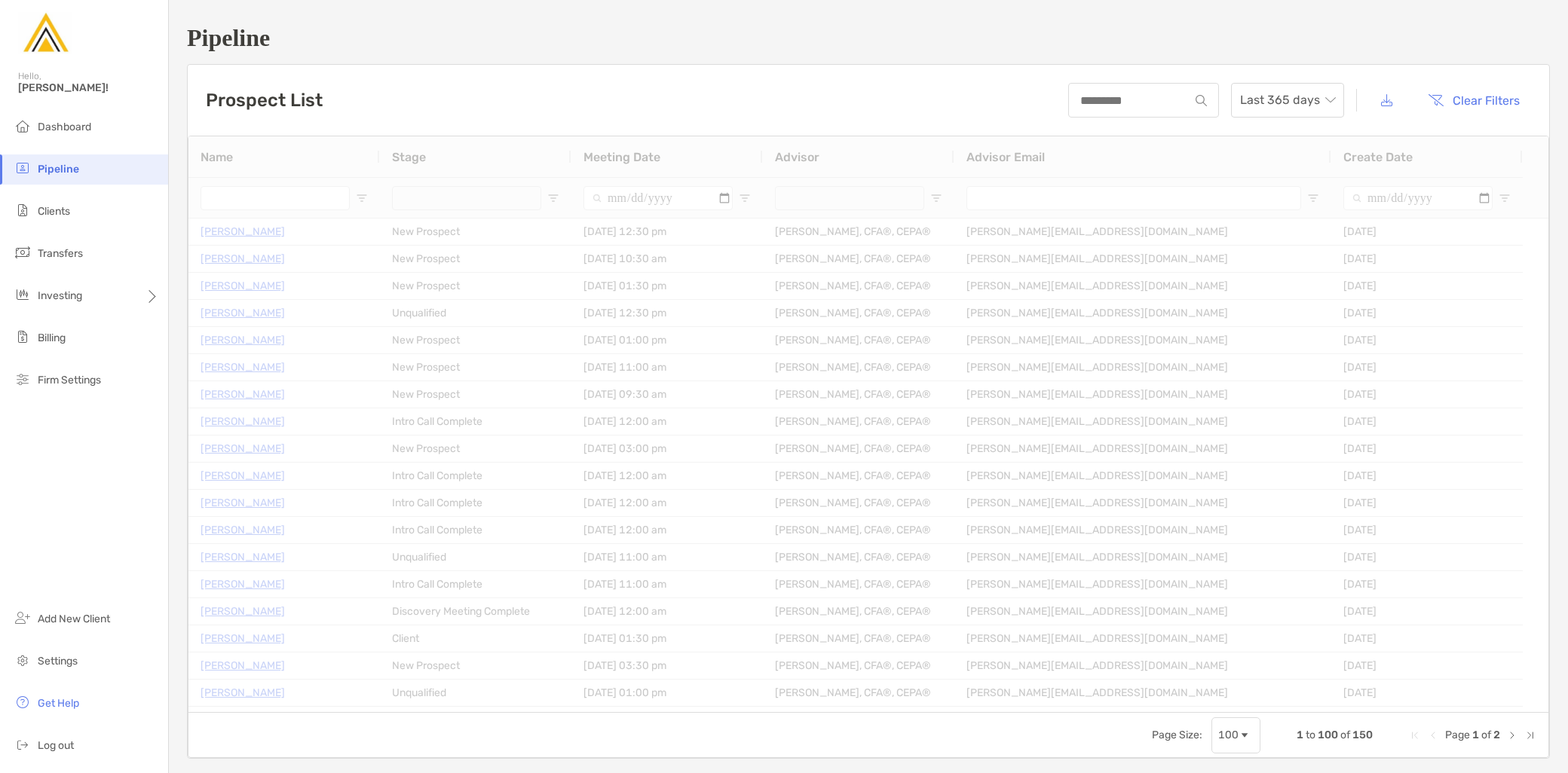
type input "**********"
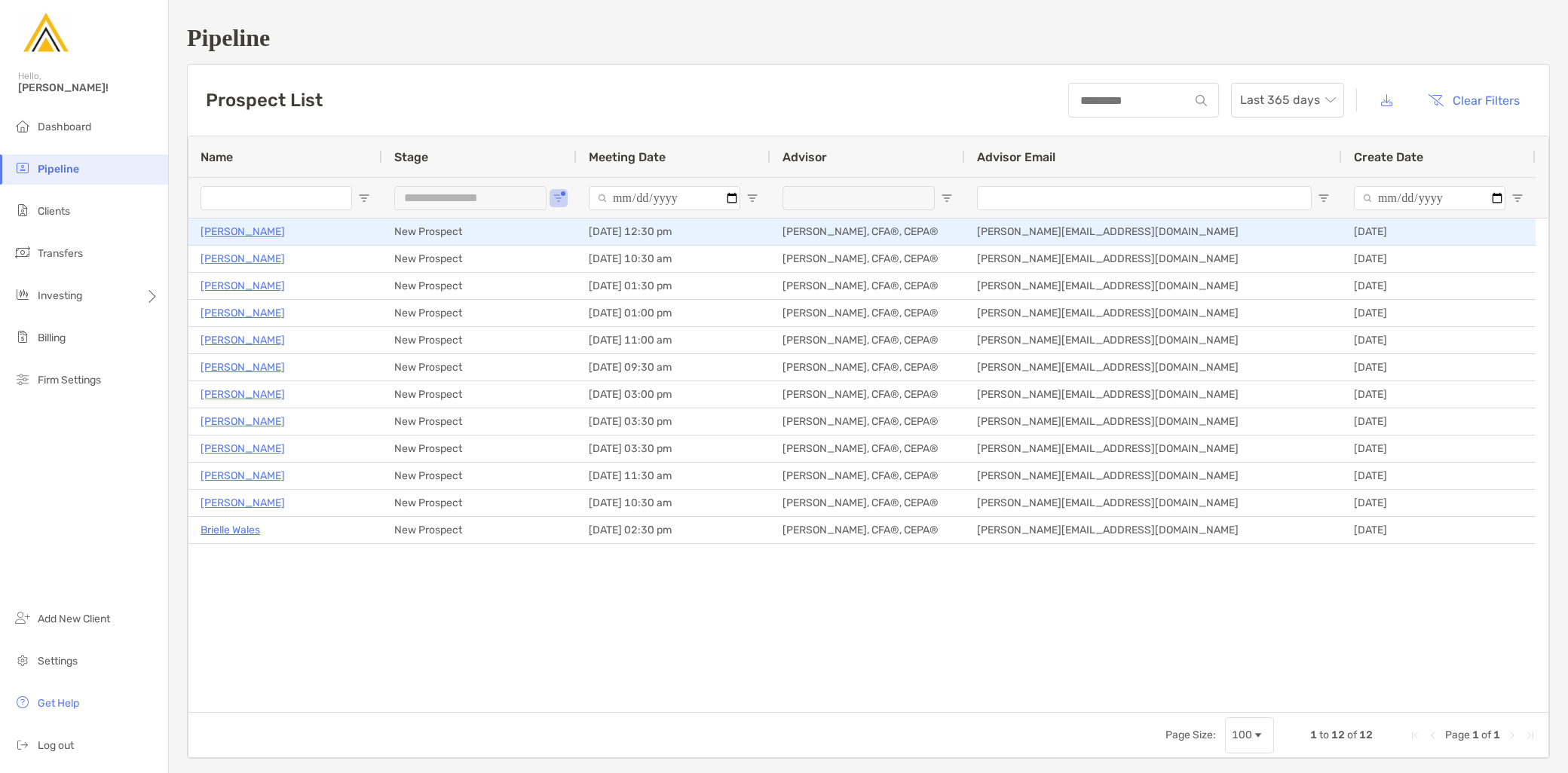
click at [245, 240] on p "[PERSON_NAME]" at bounding box center [243, 231] width 84 height 19
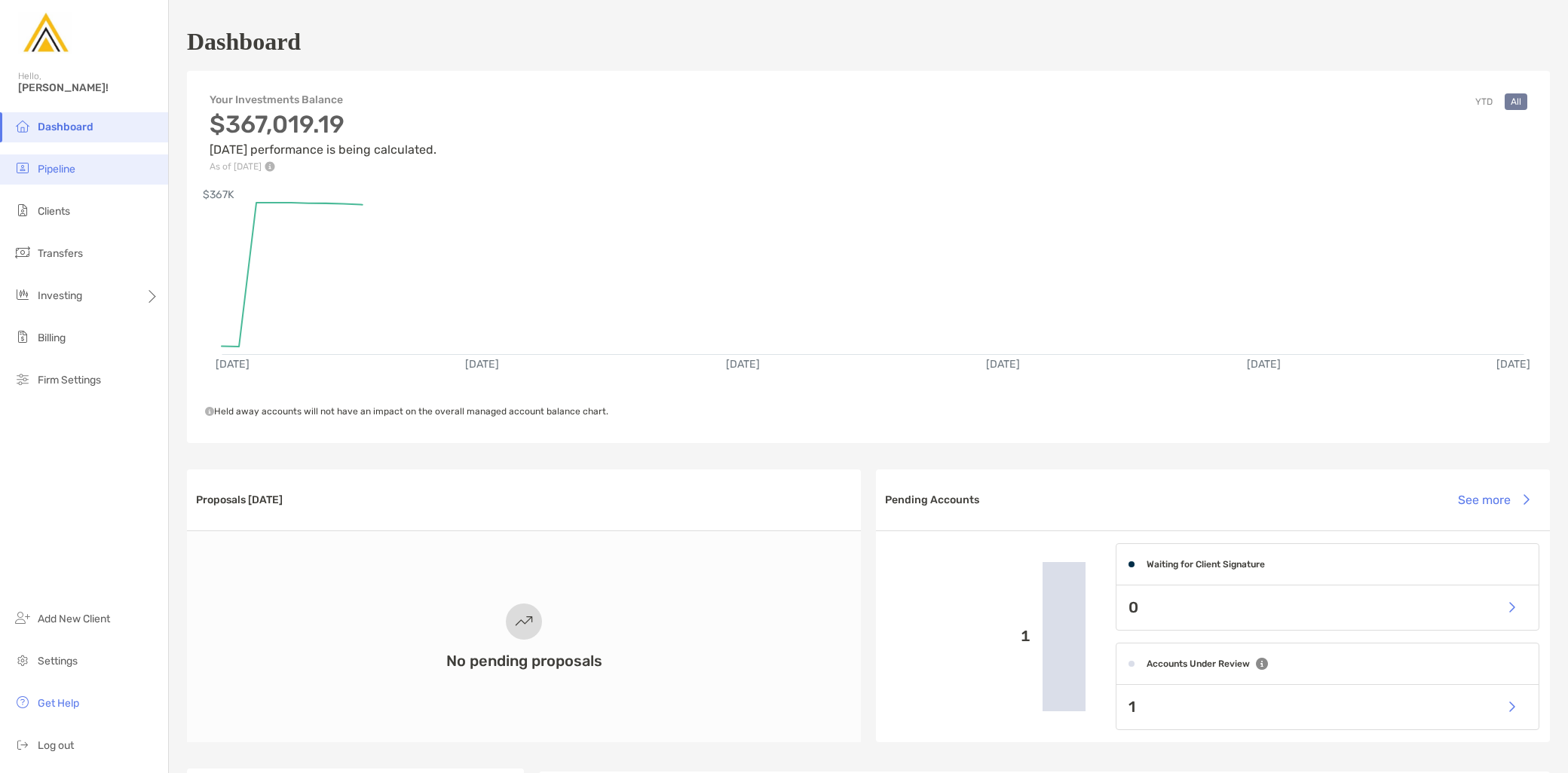
click at [68, 179] on li "Pipeline" at bounding box center [84, 170] width 168 height 30
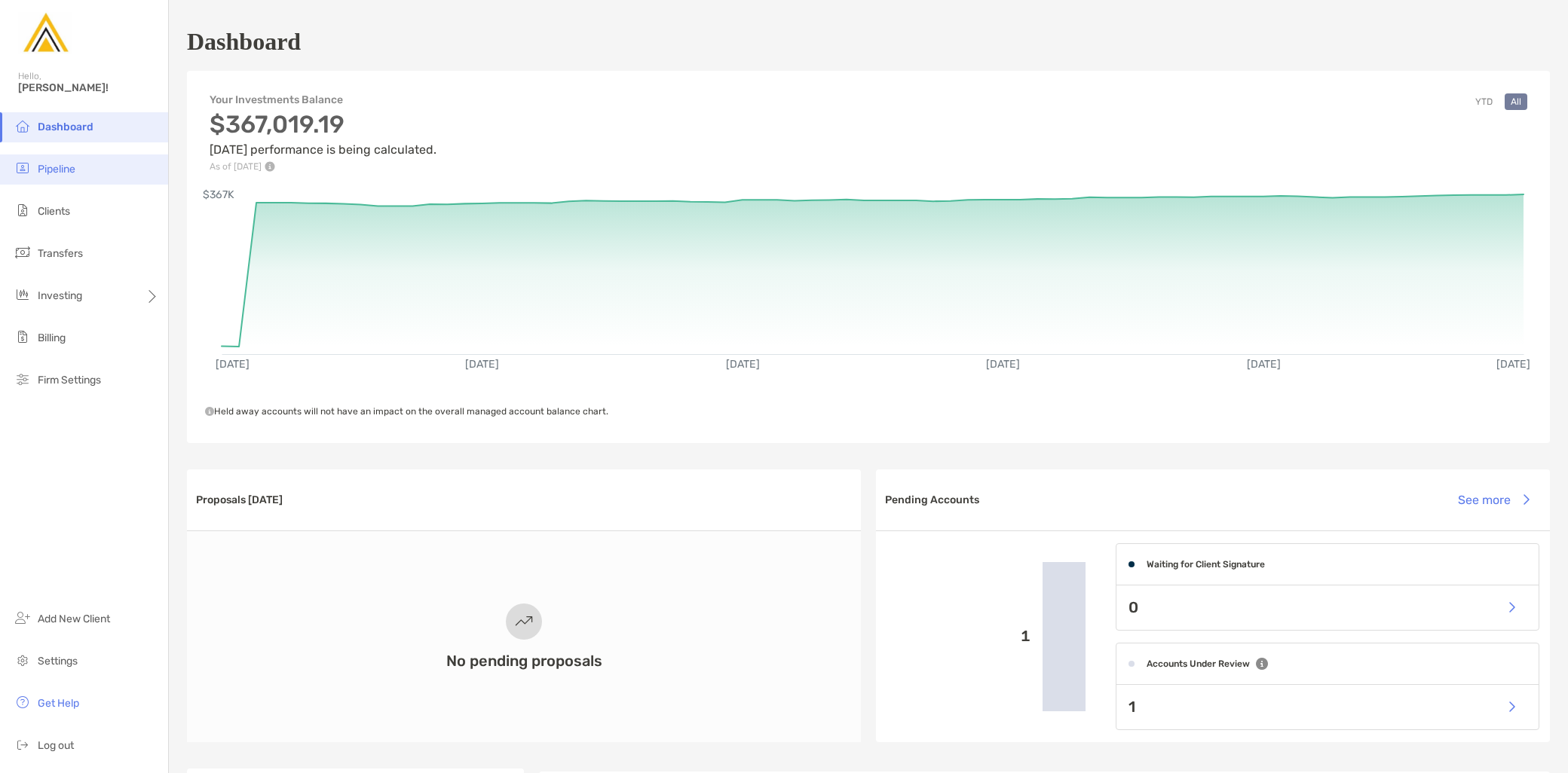
click at [78, 170] on li "Pipeline" at bounding box center [84, 170] width 168 height 30
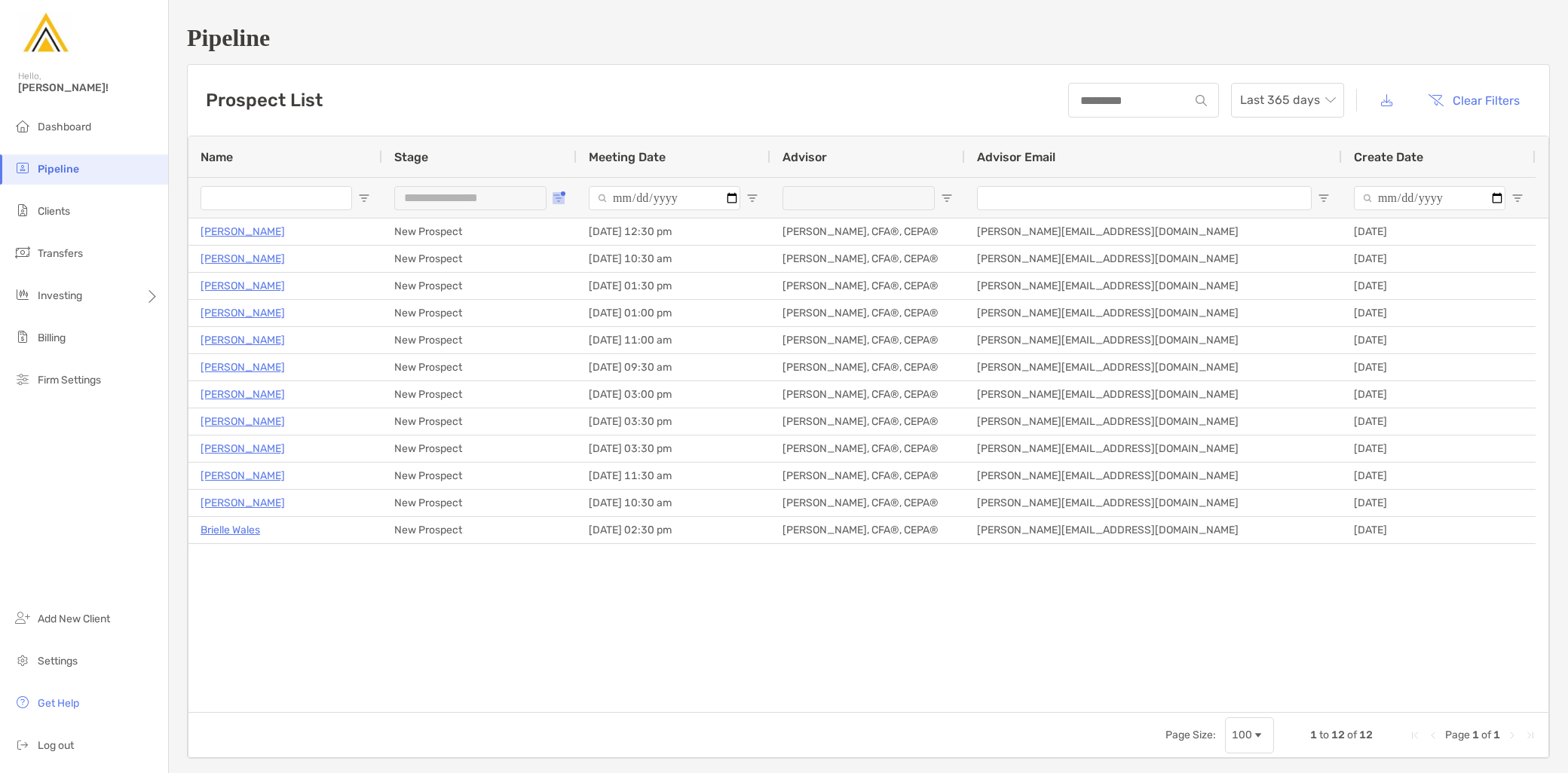
click at [558, 196] on span "Open Filter Menu" at bounding box center [559, 198] width 12 height 12
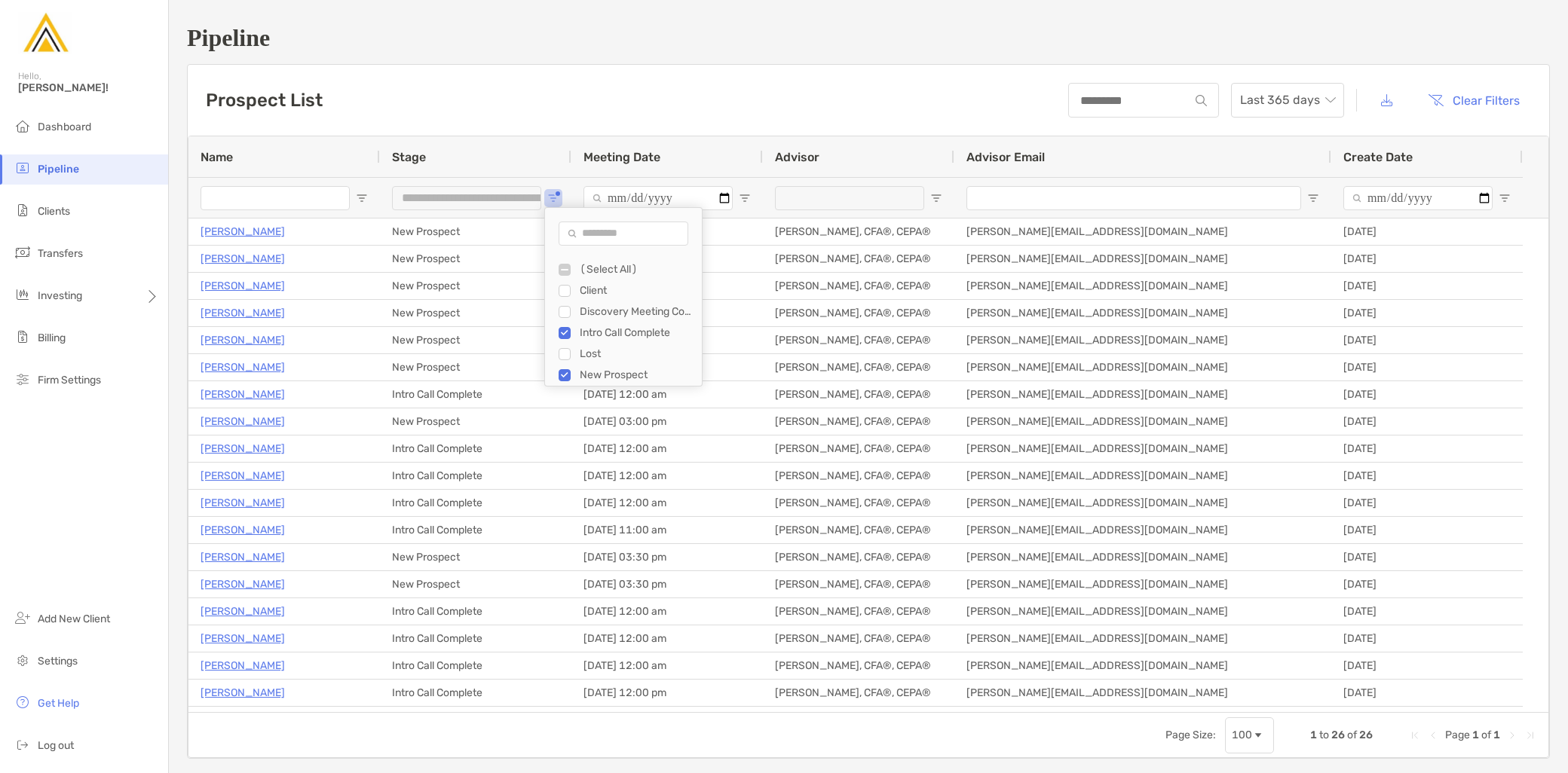
type input "**********"
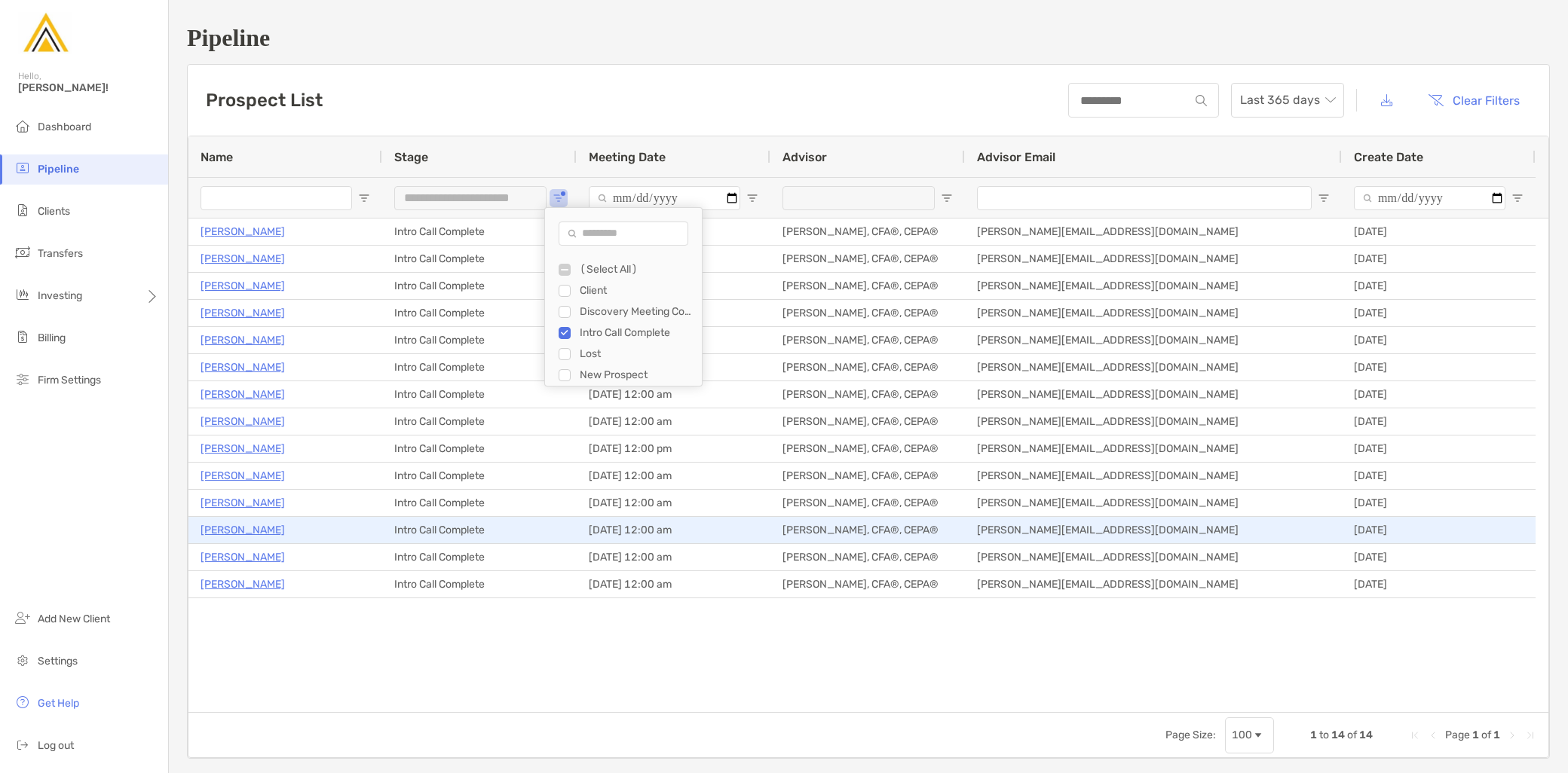
click at [261, 524] on p "[PERSON_NAME]" at bounding box center [243, 530] width 84 height 19
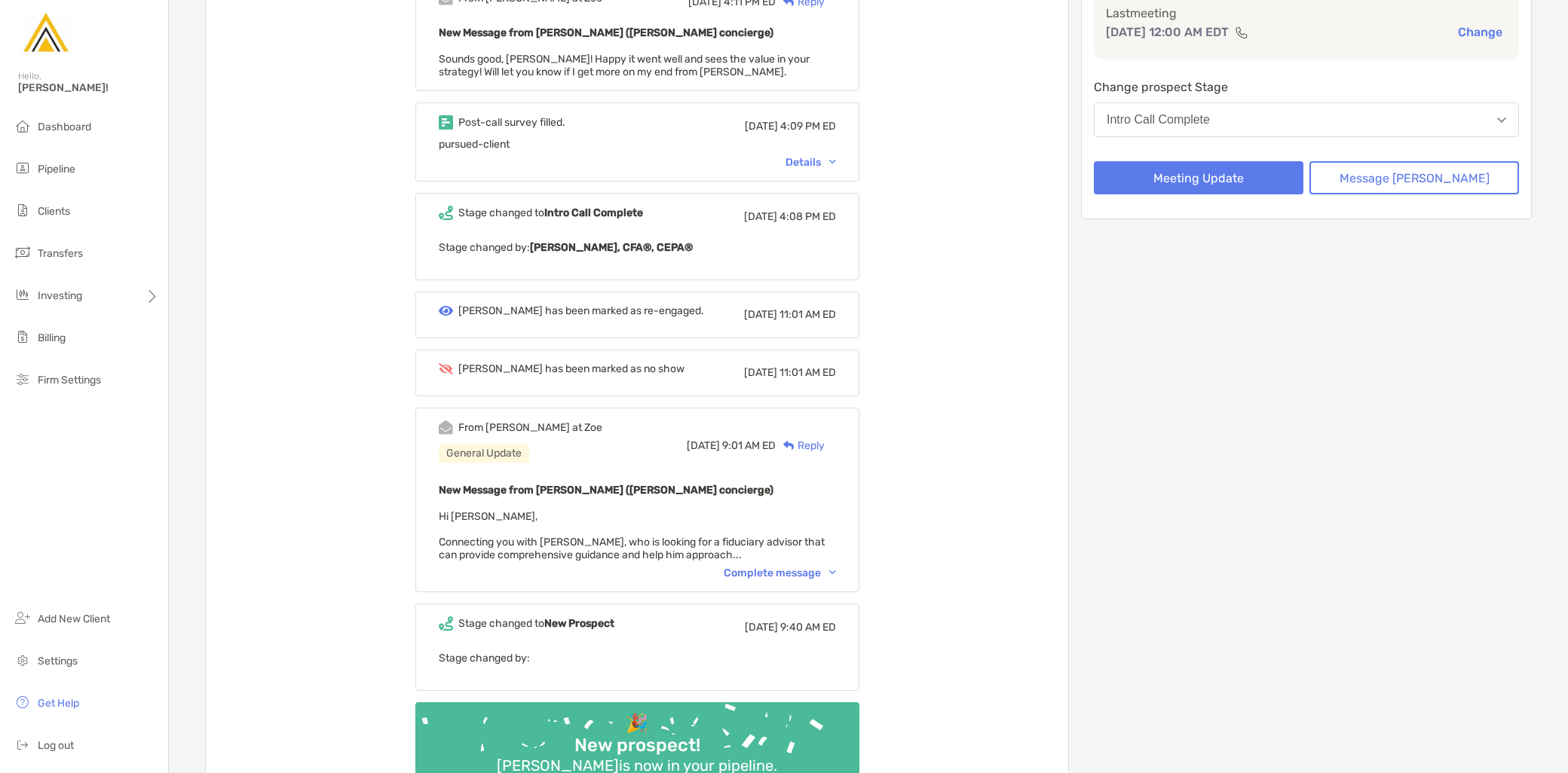
scroll to position [251, 0]
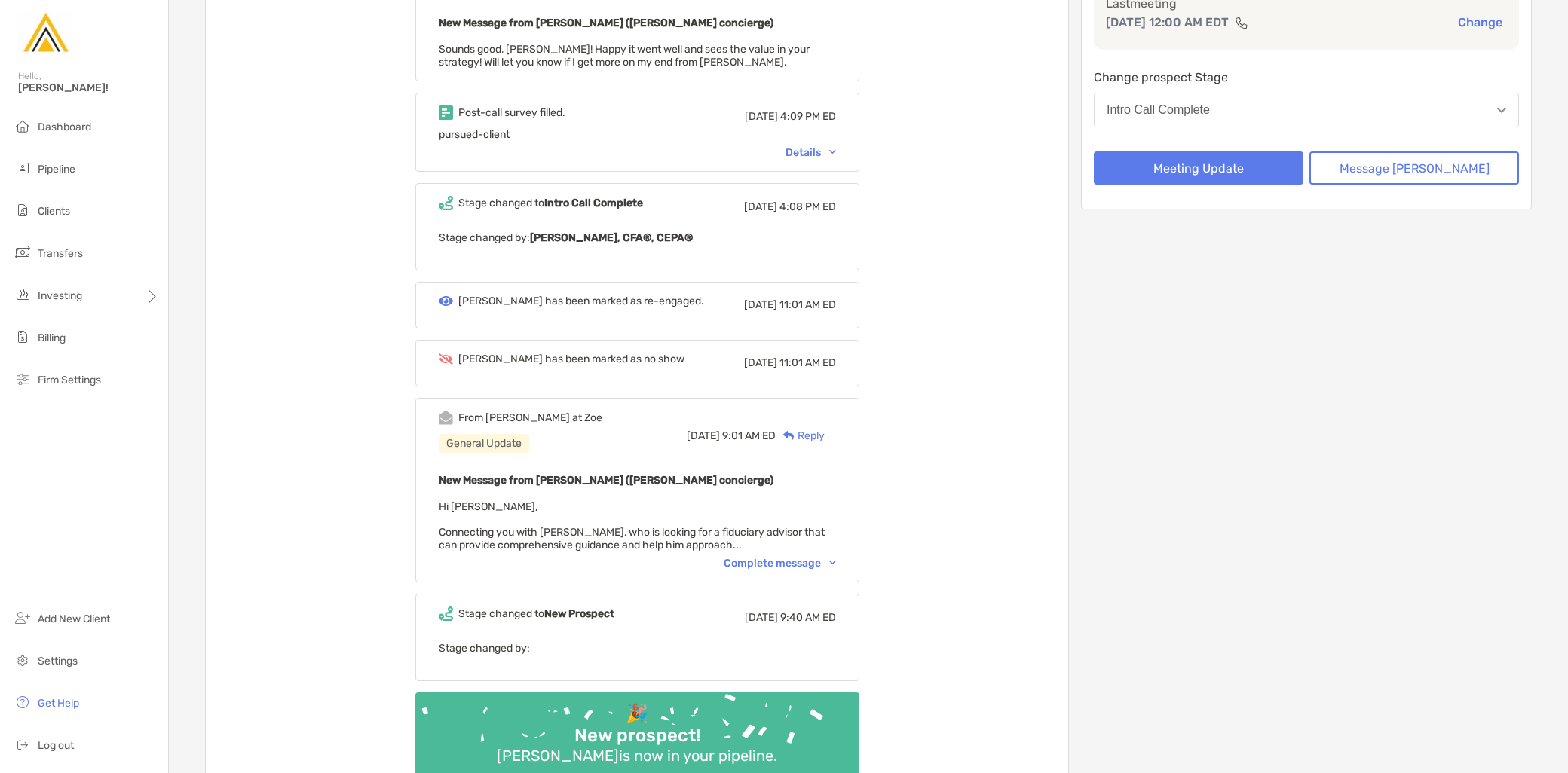
click at [836, 147] on div "Details" at bounding box center [811, 153] width 51 height 12
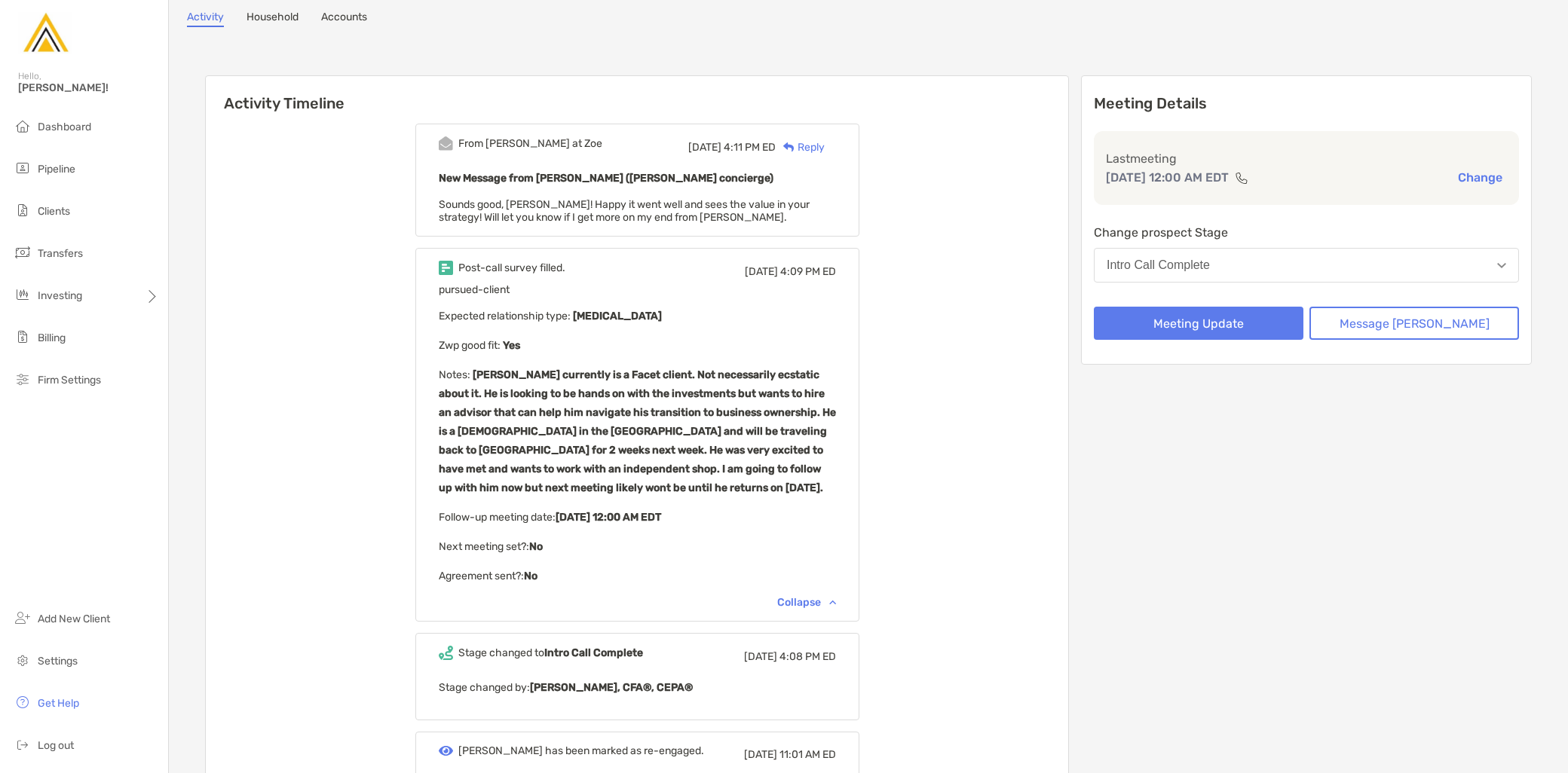
scroll to position [84, 0]
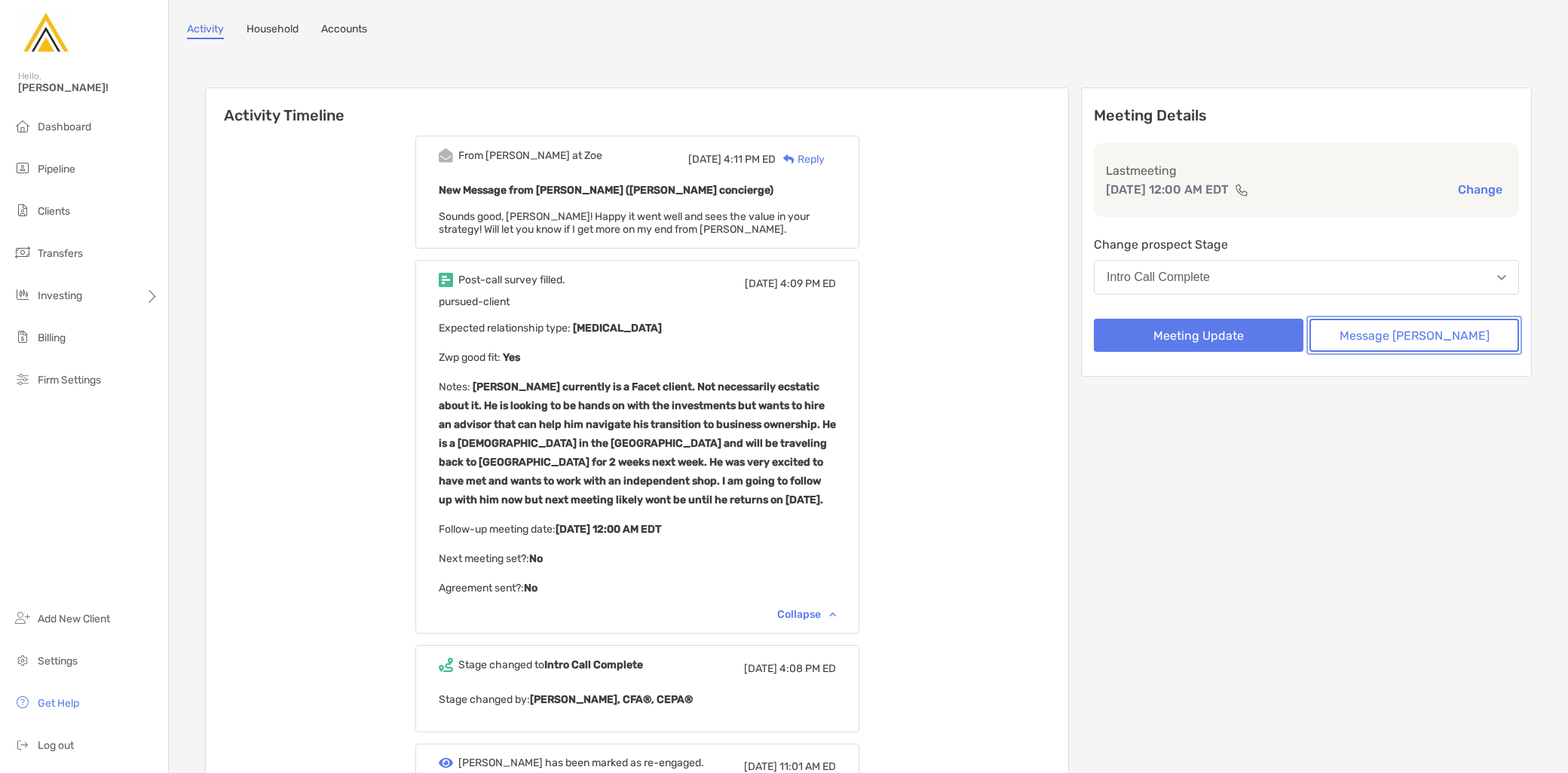
click at [1377, 336] on button "Message [PERSON_NAME]" at bounding box center [1414, 335] width 210 height 33
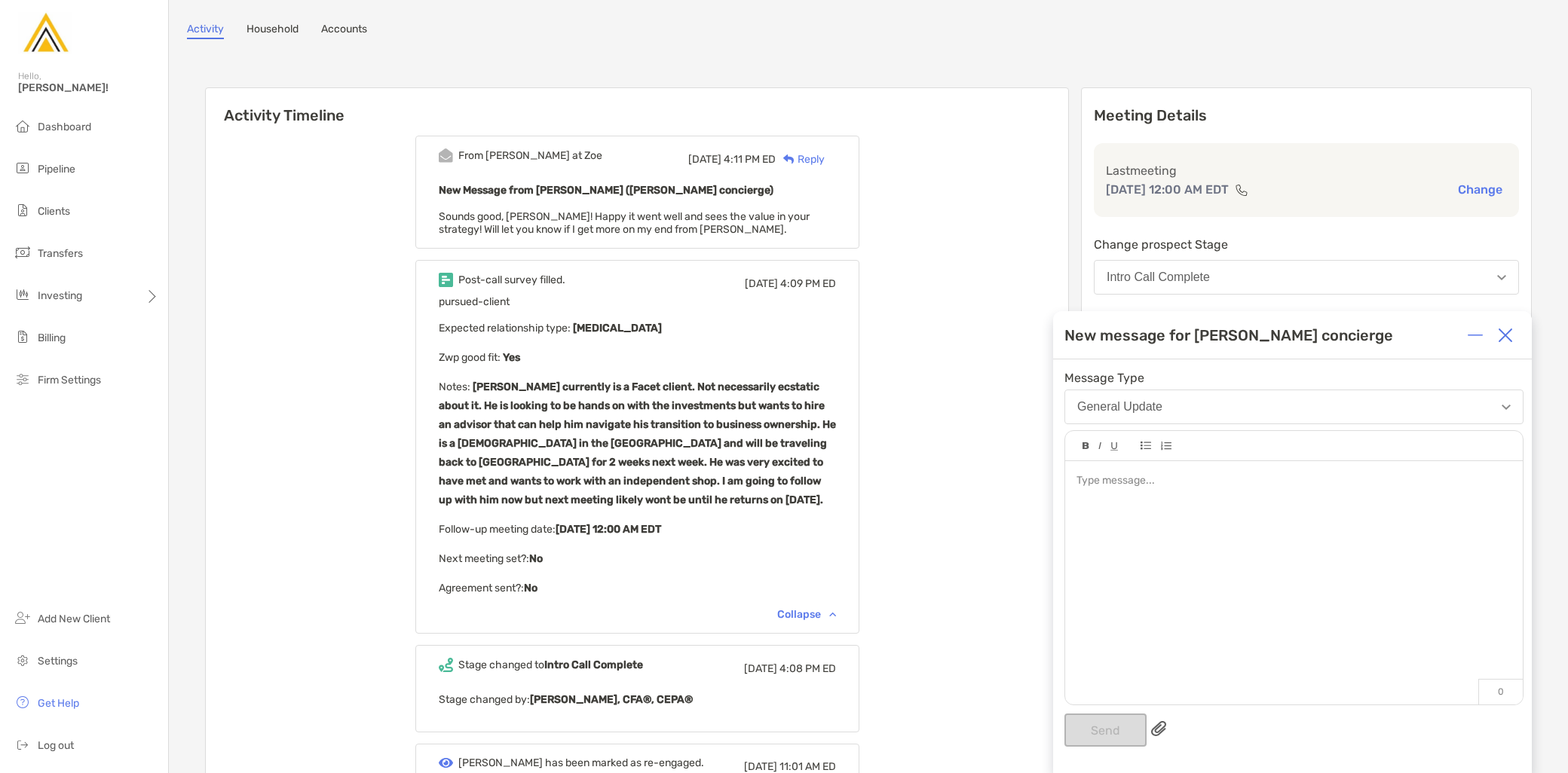
click at [1228, 593] on div at bounding box center [1293, 575] width 458 height 228
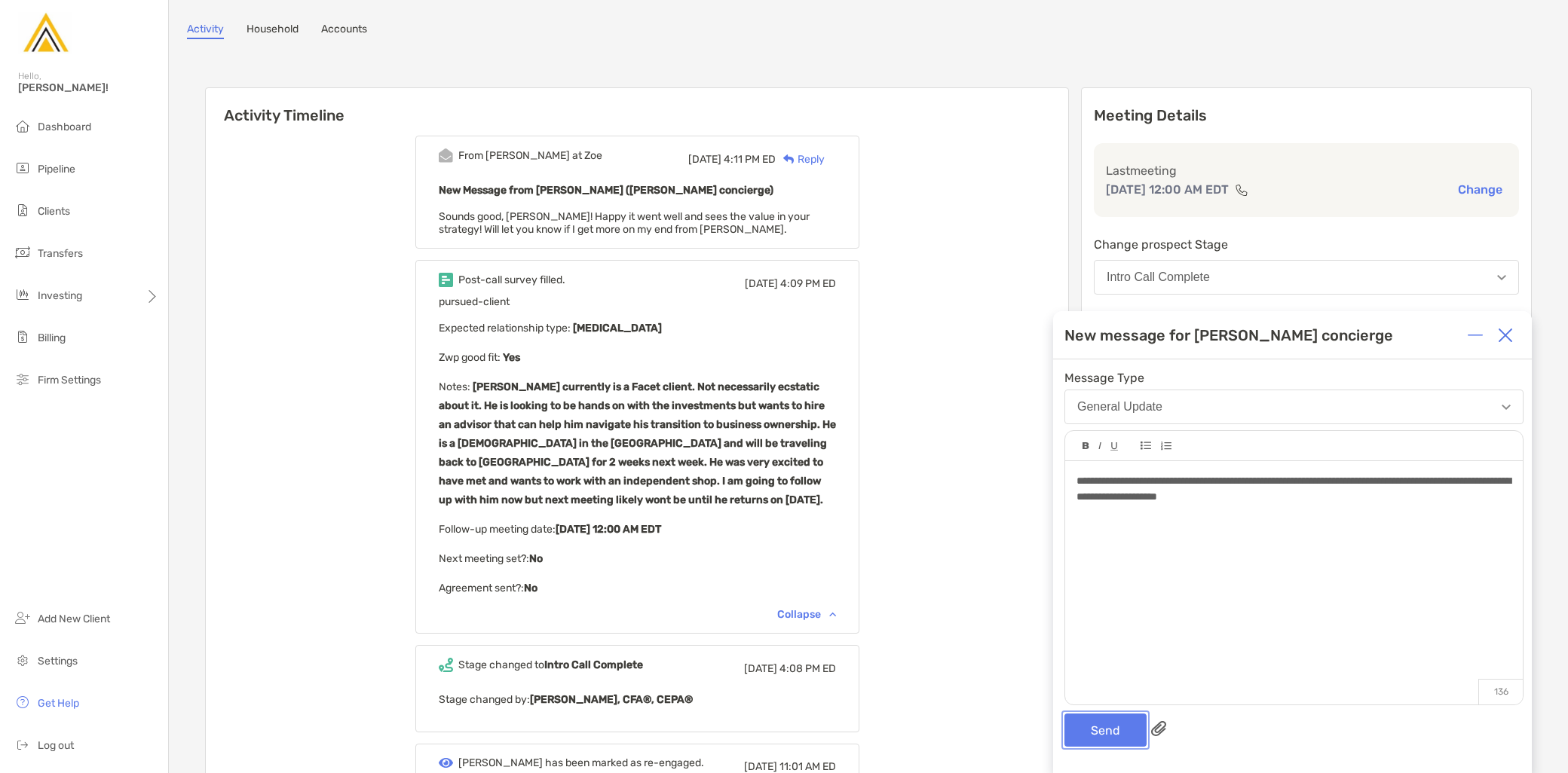
click at [1093, 721] on button "Send" at bounding box center [1105, 729] width 82 height 33
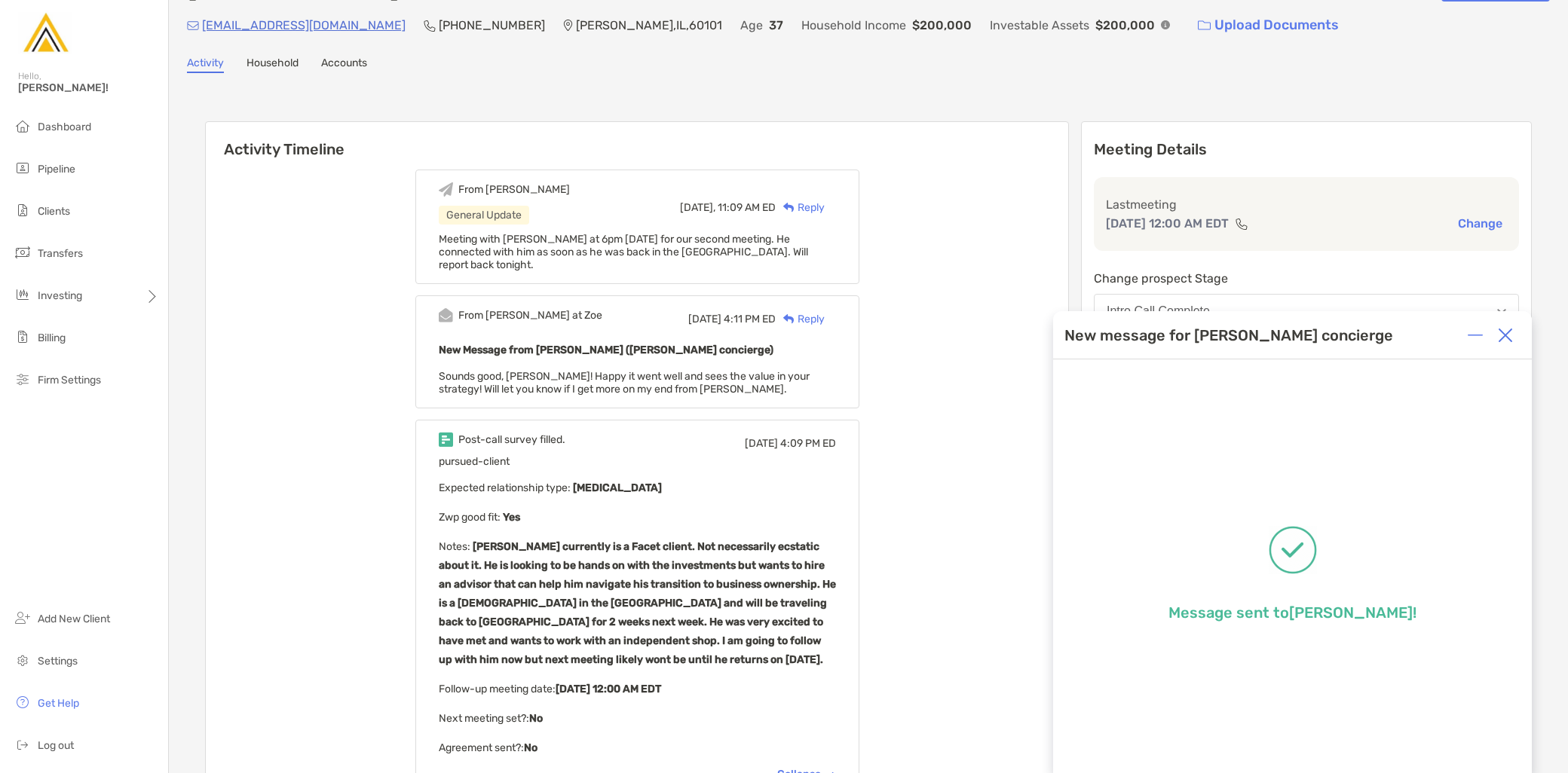
scroll to position [0, 0]
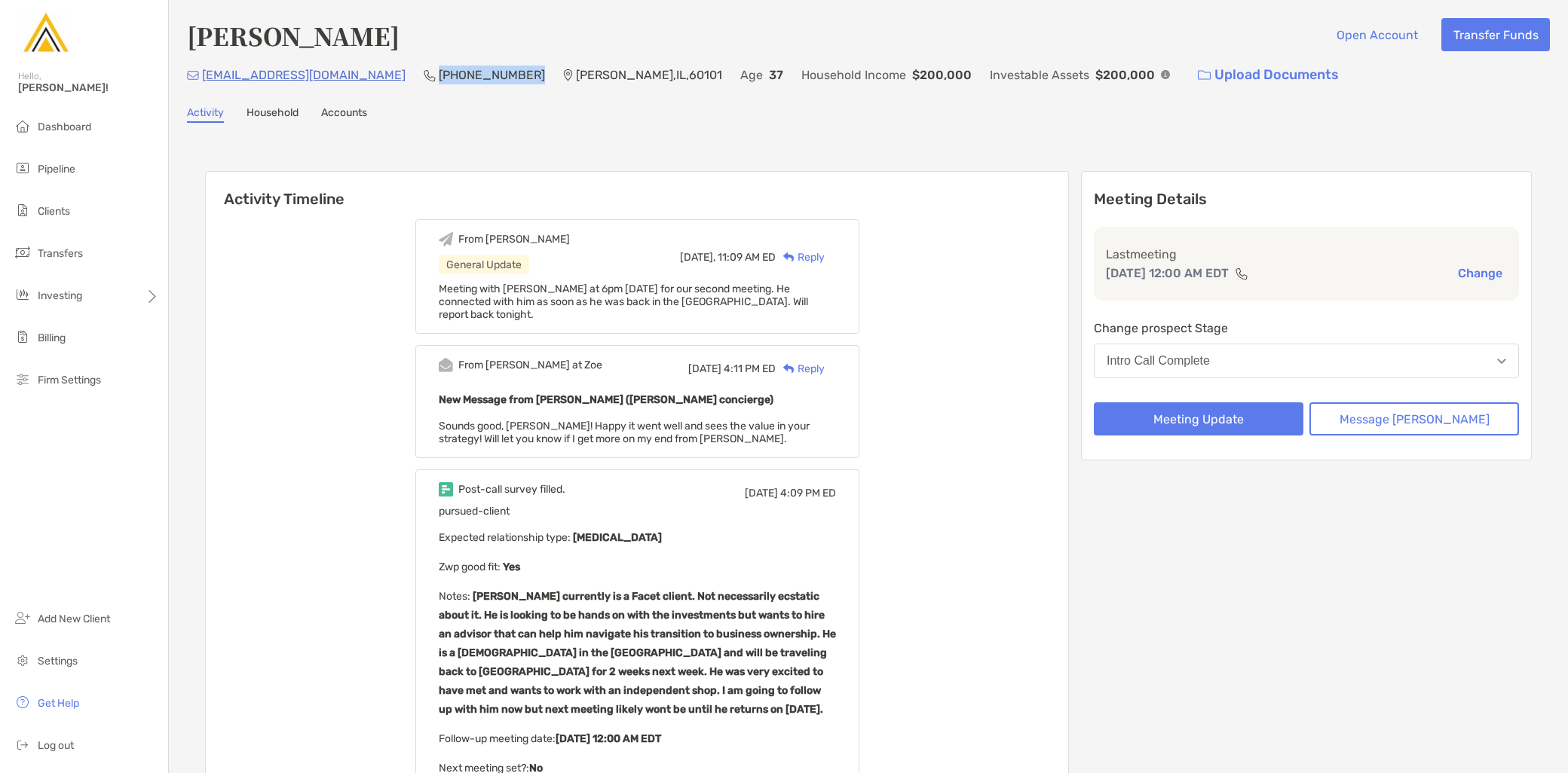
drag, startPoint x: 436, startPoint y: 73, endPoint x: 348, endPoint y: 72, distance: 88.0
click at [348, 72] on div "[EMAIL_ADDRESS][DOMAIN_NAME] (813) 335-[GEOGRAPHIC_DATA] Age [DEMOGRAPHIC_DATA]…" at bounding box center [868, 75] width 1363 height 32
copy p "[PHONE_NUMBER]"
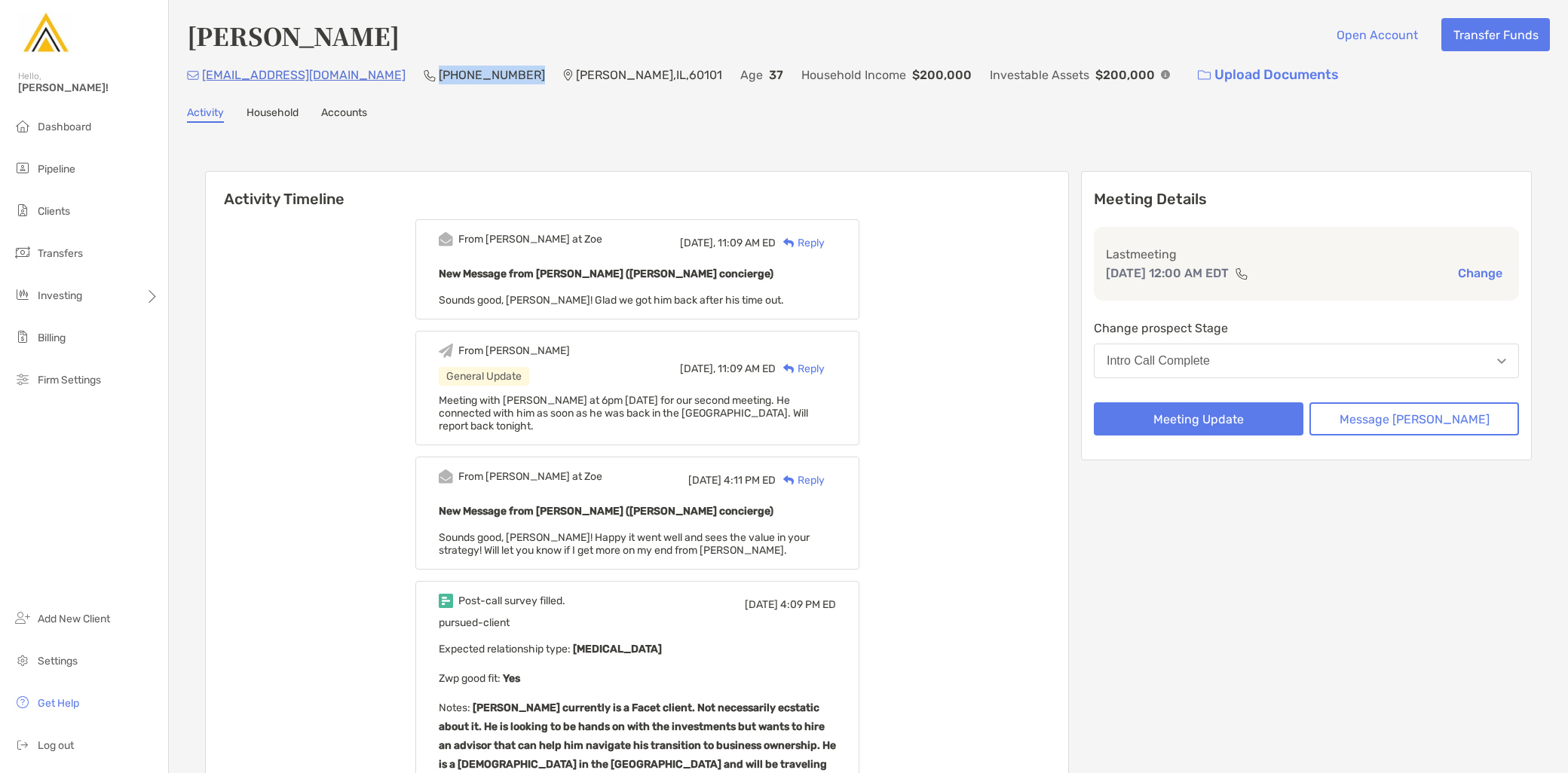
click at [513, 121] on div "Activity Household Accounts" at bounding box center [868, 115] width 1363 height 17
